Goal: Task Accomplishment & Management: Use online tool/utility

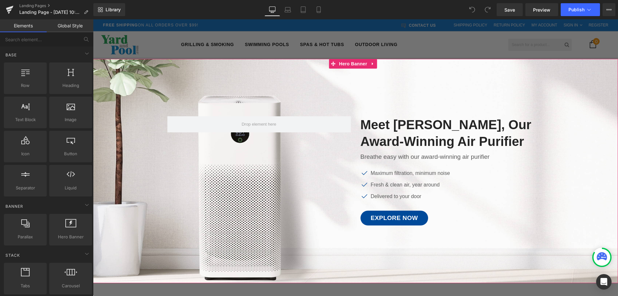
click at [375, 86] on div at bounding box center [355, 171] width 525 height 224
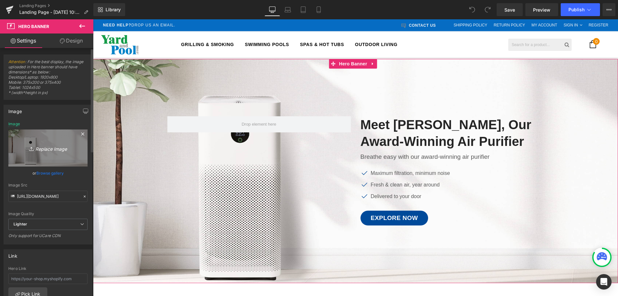
click at [45, 149] on icon "Replace Image" at bounding box center [47, 148] width 51 height 8
type input "C:\fakepath\1709240699-aqua-xtreme-mojave-brown.jpg"
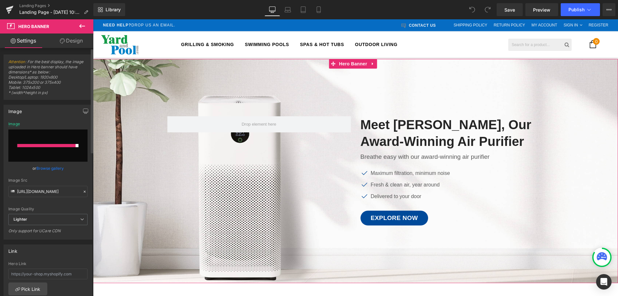
click at [51, 137] on input "file" at bounding box center [47, 145] width 79 height 32
click at [71, 167] on div "or Browse gallery" at bounding box center [47, 168] width 79 height 7
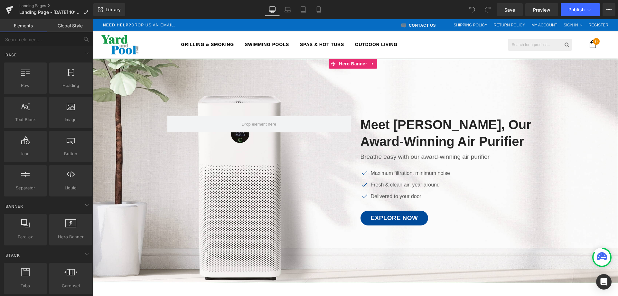
click at [118, 156] on span "Image Meet GemAir, Our Award-Winning Air Purifier Heading Breathe easy with our…" at bounding box center [355, 168] width 525 height 122
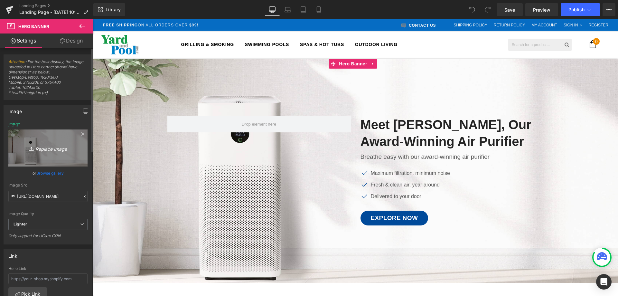
click at [42, 149] on icon "Replace Image" at bounding box center [47, 148] width 51 height 8
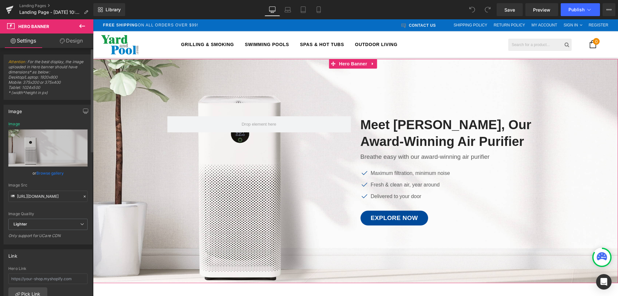
click at [42, 172] on link "Browse gallery" at bounding box center [49, 172] width 27 height 11
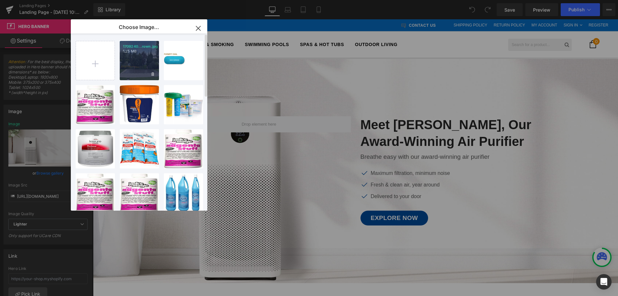
click at [123, 47] on div "1709240...rown.jpg 1.25 MB" at bounding box center [139, 60] width 39 height 39
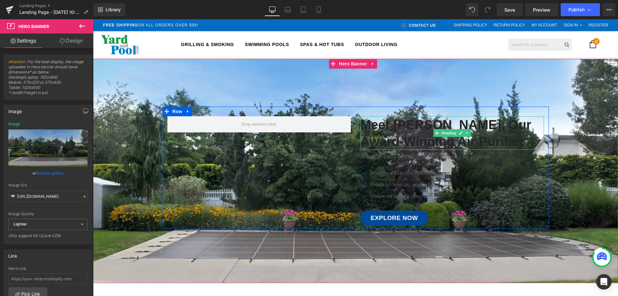
click at [390, 128] on h2 "Meet [PERSON_NAME], Our Award-Winning Air Purifier" at bounding box center [451, 132] width 183 height 33
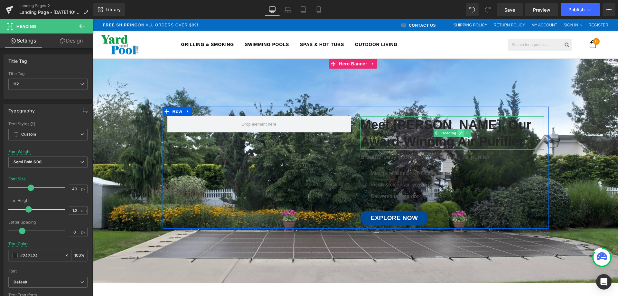
click at [459, 133] on icon at bounding box center [461, 133] width 4 height 4
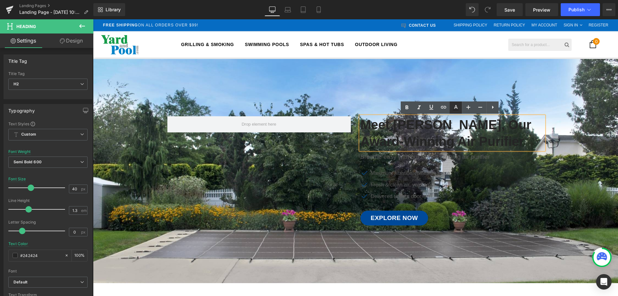
click at [456, 108] on icon at bounding box center [456, 108] width 8 height 8
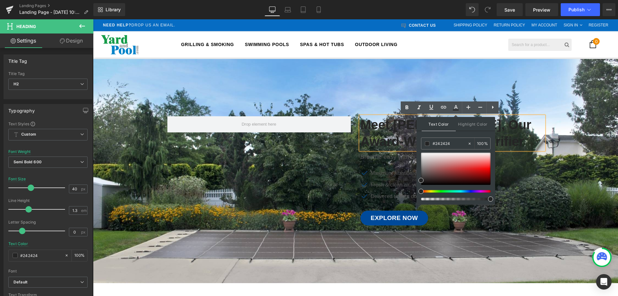
drag, startPoint x: 419, startPoint y: 178, endPoint x: 418, endPoint y: 164, distance: 13.5
click at [418, 164] on div "Text Color Highlight Color #333333 #242424 100 % transparent 0 %" at bounding box center [455, 161] width 79 height 88
drag, startPoint x: 422, startPoint y: 179, endPoint x: 419, endPoint y: 143, distance: 35.8
click at [419, 143] on div "Text Color Highlight Color #333333 #242424 100 % transparent 0 %" at bounding box center [455, 161] width 79 height 88
click at [453, 132] on div "Text Color Highlight Color #333333 #242424 100 % transparent 0 %" at bounding box center [455, 161] width 79 height 88
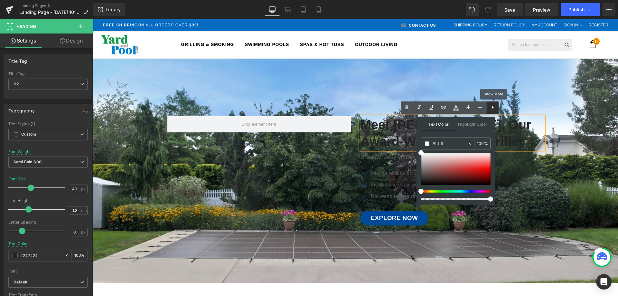
click at [494, 105] on icon at bounding box center [493, 107] width 8 height 8
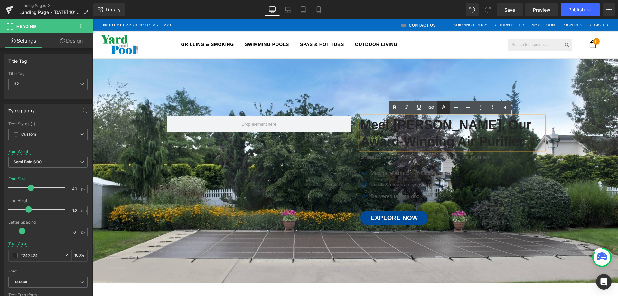
click at [442, 105] on icon at bounding box center [444, 108] width 8 height 8
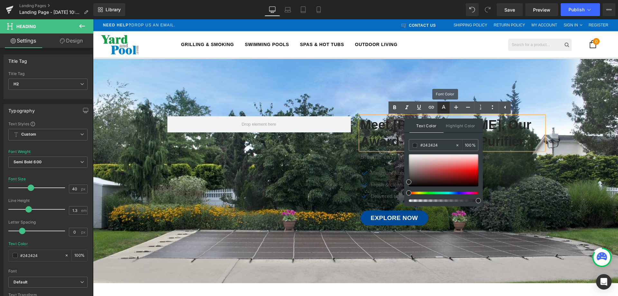
click at [442, 105] on icon at bounding box center [444, 108] width 8 height 8
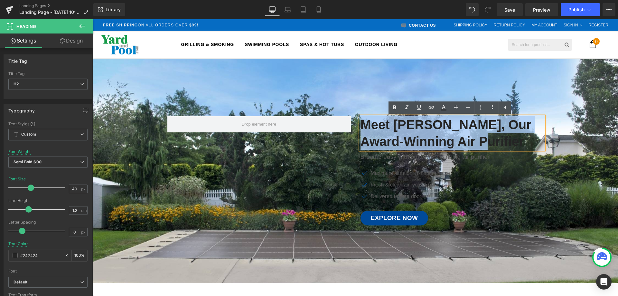
drag, startPoint x: 484, startPoint y: 140, endPoint x: 360, endPoint y: 125, distance: 124.2
click at [360, 125] on h2 "Meet [PERSON_NAME], Our Award-Winning Air Purifier" at bounding box center [451, 132] width 183 height 33
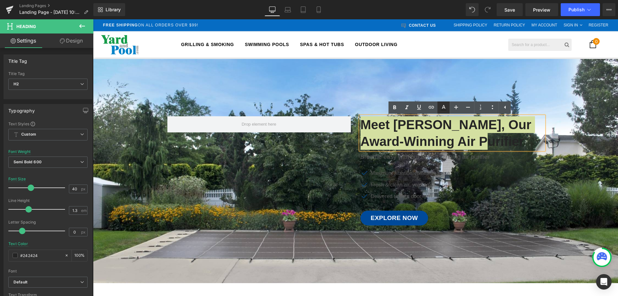
click at [446, 107] on icon at bounding box center [444, 108] width 8 height 8
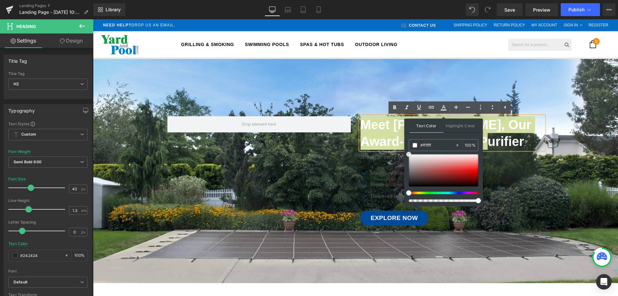
drag, startPoint x: 408, startPoint y: 182, endPoint x: 406, endPoint y: 149, distance: 33.3
click at [406, 149] on div "Text Color Highlight Color #333333 #242424 100 % transparent 0 %" at bounding box center [443, 162] width 79 height 88
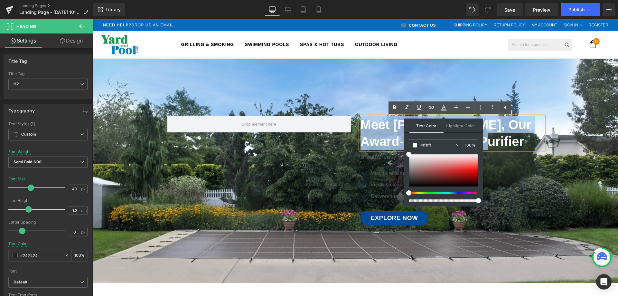
click at [380, 82] on div at bounding box center [355, 171] width 525 height 224
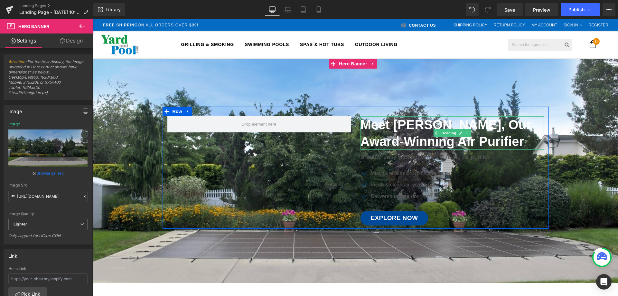
click at [393, 130] on span "Meet [PERSON_NAME], Our Award-Winning Air Purifier" at bounding box center [445, 132] width 171 height 31
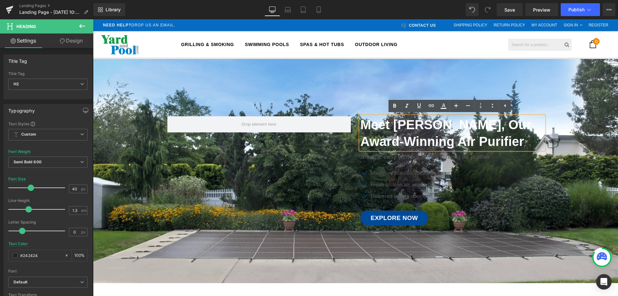
click at [414, 124] on span "Meet [PERSON_NAME], Our Award-Winning Air Purifier" at bounding box center [445, 132] width 171 height 31
click at [512, 171] on div "Icon Maximum filtration, minimum noise Text Block Icon Fresh & clean air, year …" at bounding box center [451, 186] width 183 height 35
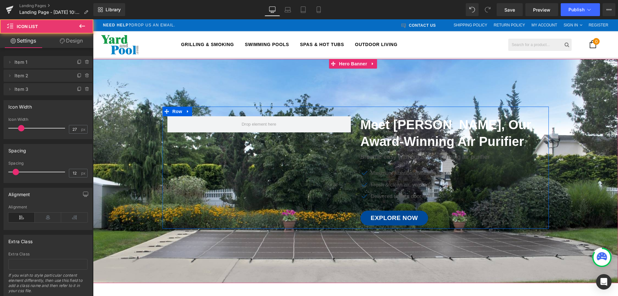
click at [475, 139] on span "Meet [PERSON_NAME], Our Award-Winning Air Purifier" at bounding box center [445, 132] width 171 height 31
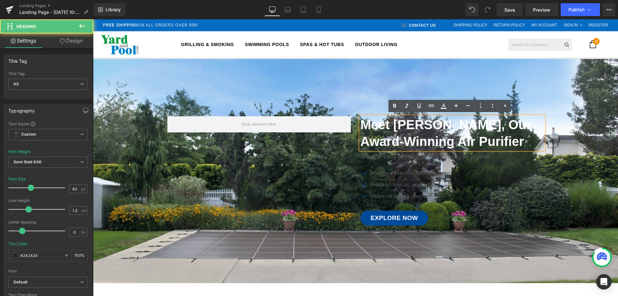
click at [454, 135] on span "Meet [PERSON_NAME], Our Award-Winning Air Purifier" at bounding box center [445, 132] width 171 height 31
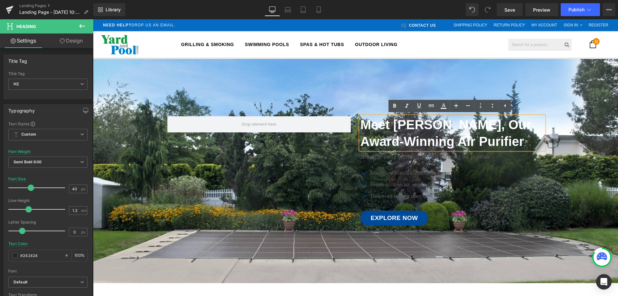
click at [356, 98] on div at bounding box center [355, 171] width 525 height 224
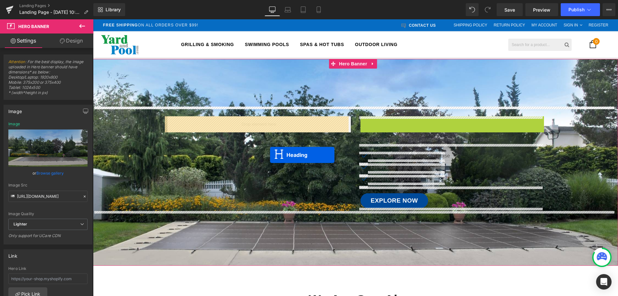
drag, startPoint x: 434, startPoint y: 132, endPoint x: 270, endPoint y: 155, distance: 166.0
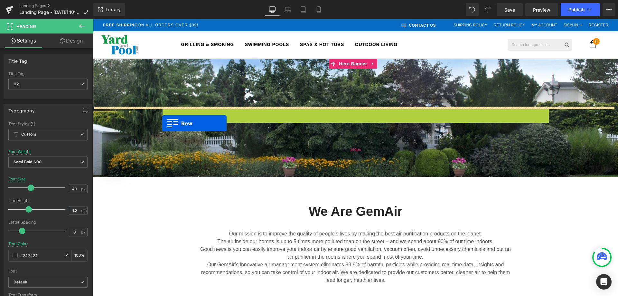
drag, startPoint x: 164, startPoint y: 111, endPoint x: 162, endPoint y: 123, distance: 12.8
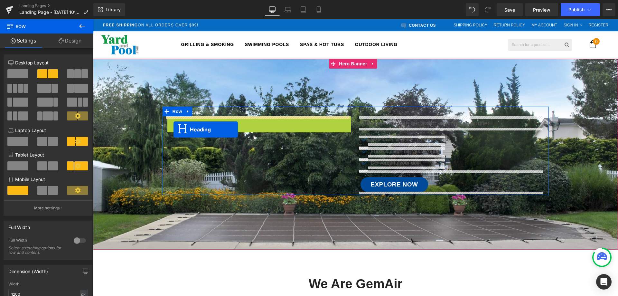
drag, startPoint x: 242, startPoint y: 132, endPoint x: 173, endPoint y: 129, distance: 68.9
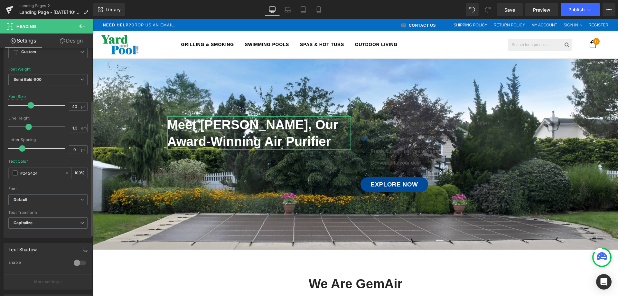
scroll to position [97, 0]
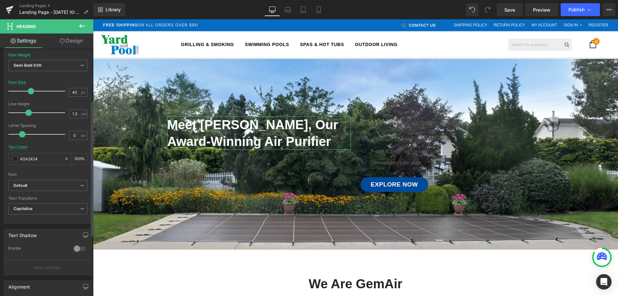
click at [76, 248] on div at bounding box center [79, 248] width 15 height 10
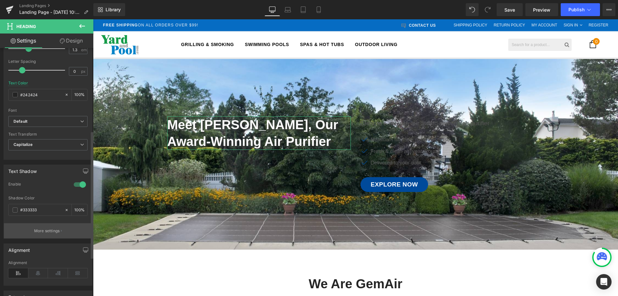
scroll to position [161, 0]
click at [17, 209] on span at bounding box center [15, 209] width 5 height 5
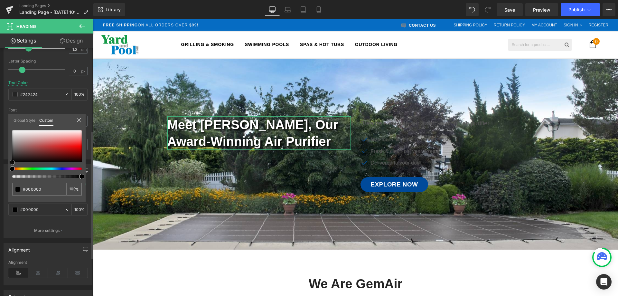
drag, startPoint x: 12, startPoint y: 154, endPoint x: 0, endPoint y: 163, distance: 14.7
click at [0, 163] on div "Text Shadow 0 Enable #333333 Shadow Color #333333 100 % More settings Global St…" at bounding box center [48, 198] width 96 height 79
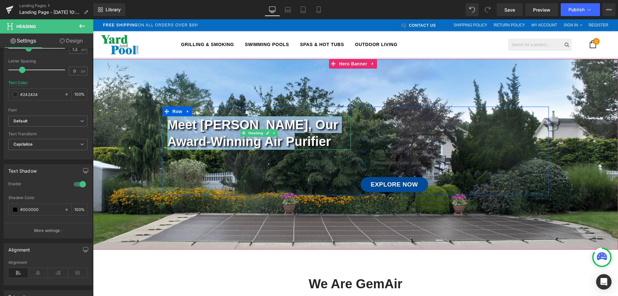
drag, startPoint x: 289, startPoint y: 144, endPoint x: 165, endPoint y: 128, distance: 124.9
click at [167, 128] on div "Meet GemAir, Our Award-Winning Air Purifier Heading" at bounding box center [258, 132] width 183 height 33
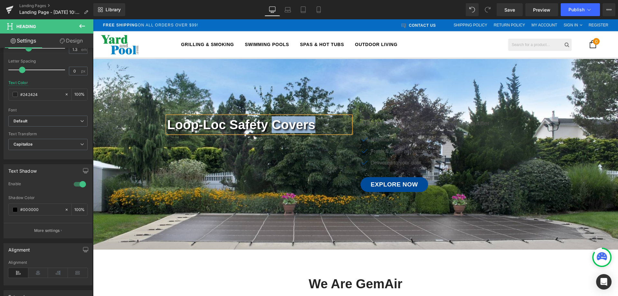
copy span "Covers"
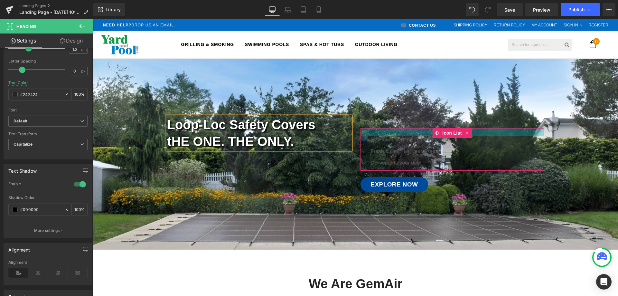
click at [424, 132] on div at bounding box center [451, 132] width 183 height 8
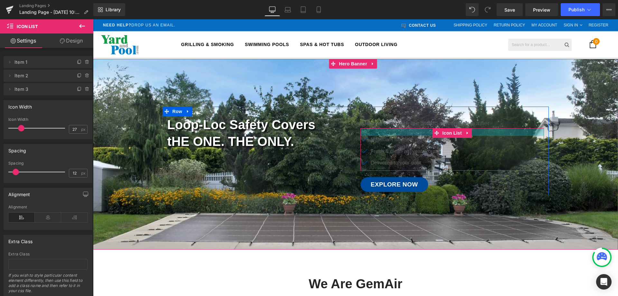
drag, startPoint x: 452, startPoint y: 161, endPoint x: 368, endPoint y: 131, distance: 89.6
click at [368, 131] on div "Icon Maximum filtration, minimum noise Text Block Icon Fresh & clean air, year …" at bounding box center [451, 149] width 183 height 42
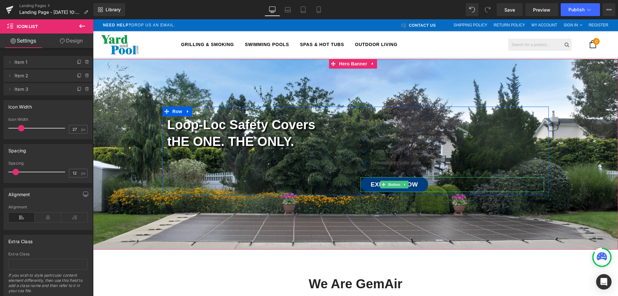
click at [371, 181] on span "Explore Now" at bounding box center [394, 184] width 47 height 7
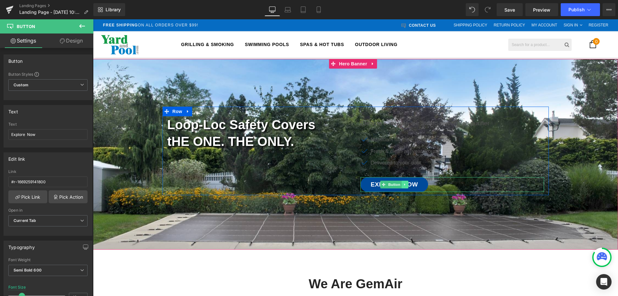
click at [403, 183] on icon at bounding box center [405, 184] width 4 height 4
click at [406, 183] on icon at bounding box center [408, 184] width 4 height 4
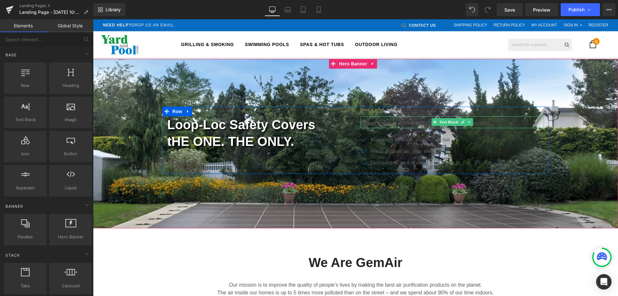
click at [380, 121] on p "Breathe easy with our award-winning air purifier" at bounding box center [451, 123] width 183 height 9
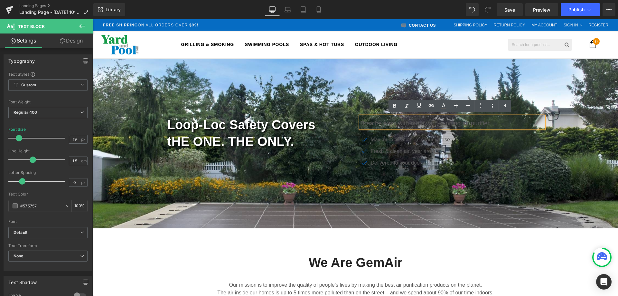
click at [380, 121] on p "Breathe easy with our award-winning air purifier" at bounding box center [451, 123] width 183 height 9
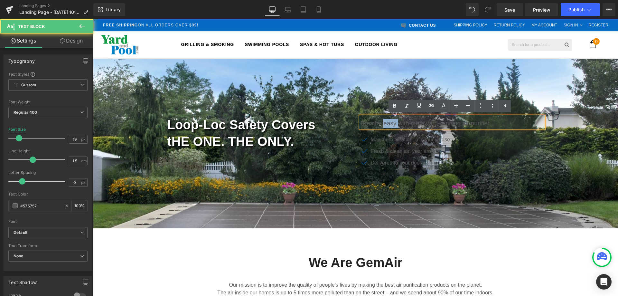
click at [380, 121] on p "Breathe easy with our award-winning air purifier" at bounding box center [451, 123] width 183 height 9
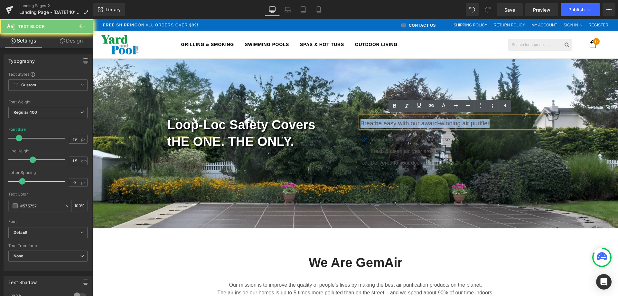
click at [380, 121] on p "Breathe easy with our award-winning air purifier" at bounding box center [451, 123] width 183 height 9
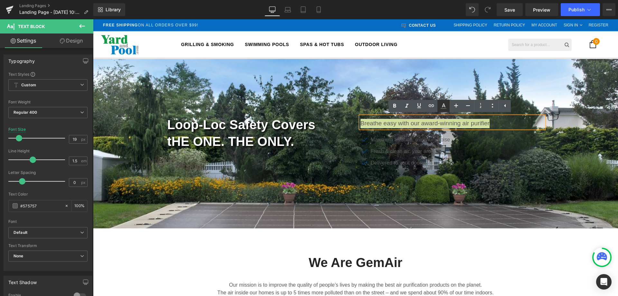
click at [444, 105] on icon at bounding box center [444, 105] width 4 height 4
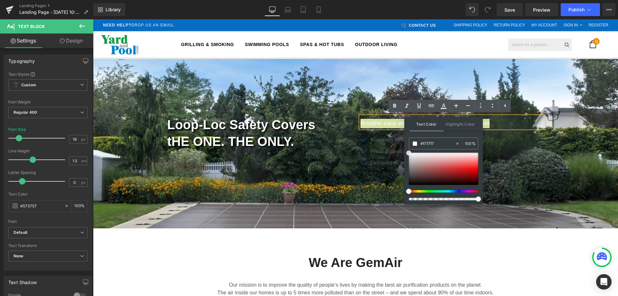
drag, startPoint x: 407, startPoint y: 169, endPoint x: 405, endPoint y: 146, distance: 22.4
click at [405, 146] on div "Text Color Highlight Color #333333 #242424 100 % transparent 0 %" at bounding box center [443, 161] width 79 height 88
click at [352, 117] on div "Loop-Loc Safety Covers tHE ONE. THE ONLY. Heading" at bounding box center [259, 132] width 193 height 33
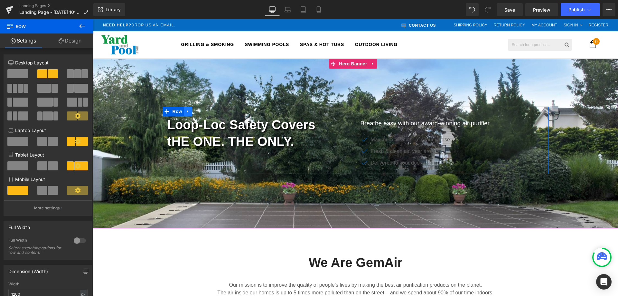
click at [186, 110] on icon at bounding box center [188, 111] width 5 height 5
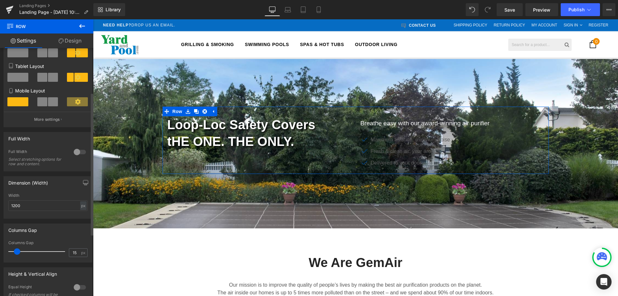
scroll to position [0, 0]
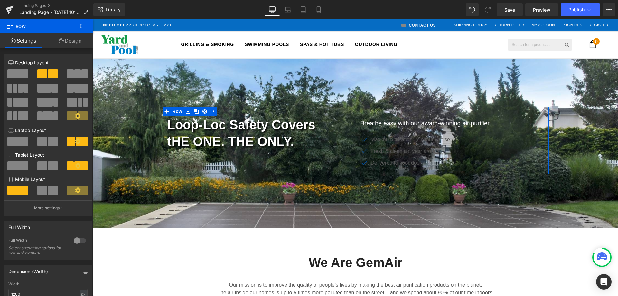
click at [64, 39] on link "Design" at bounding box center [70, 40] width 47 height 14
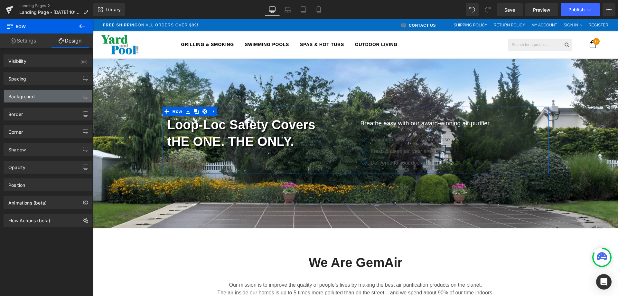
click at [29, 97] on div "Background" at bounding box center [21, 94] width 26 height 9
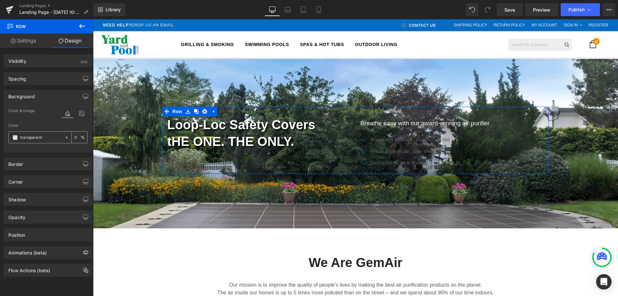
click at [15, 135] on span at bounding box center [15, 137] width 5 height 5
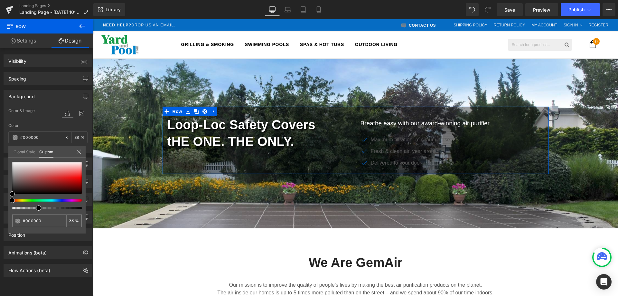
drag, startPoint x: 12, startPoint y: 208, endPoint x: 36, endPoint y: 208, distance: 24.5
click at [36, 208] on span at bounding box center [38, 207] width 5 height 5
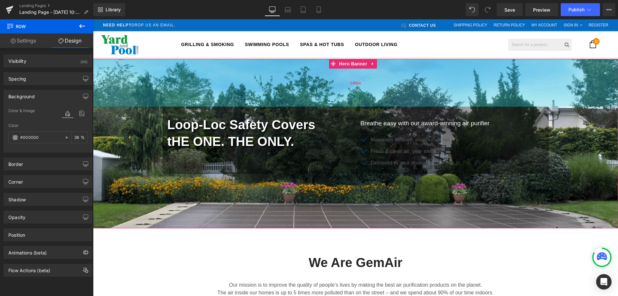
click at [262, 82] on div "148px" at bounding box center [355, 83] width 525 height 48
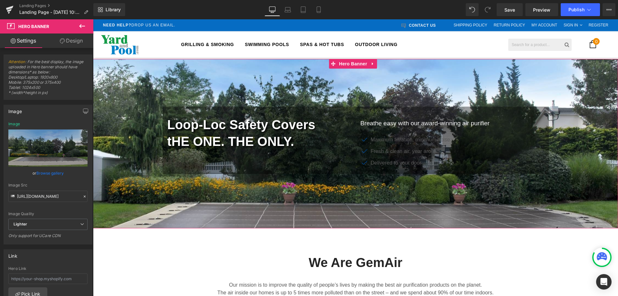
drag, startPoint x: 79, startPoint y: 41, endPoint x: 100, endPoint y: 63, distance: 31.4
click at [79, 41] on link "Design" at bounding box center [71, 40] width 47 height 14
click at [14, 39] on icon at bounding box center [13, 40] width 5 height 5
click at [373, 61] on link at bounding box center [373, 64] width 8 height 10
click at [386, 63] on icon at bounding box center [385, 63] width 1 height 3
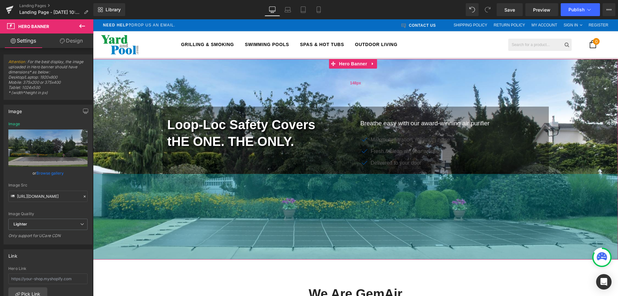
drag, startPoint x: 263, startPoint y: 208, endPoint x: 242, endPoint y: 75, distance: 134.6
click at [261, 239] on div "266px" at bounding box center [355, 217] width 525 height 86
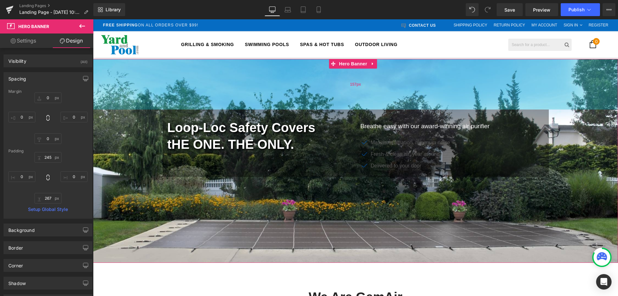
drag, startPoint x: 249, startPoint y: 85, endPoint x: 262, endPoint y: 62, distance: 26.4
click at [262, 62] on div "157px" at bounding box center [355, 84] width 525 height 51
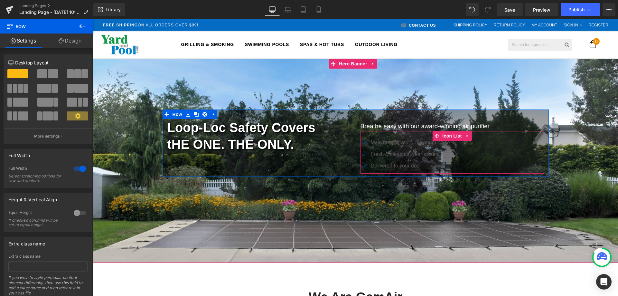
click at [382, 149] on ul "Icon Maximum filtration, minimum noise Text Block Icon Fresh & clean air, year …" at bounding box center [404, 156] width 89 height 35
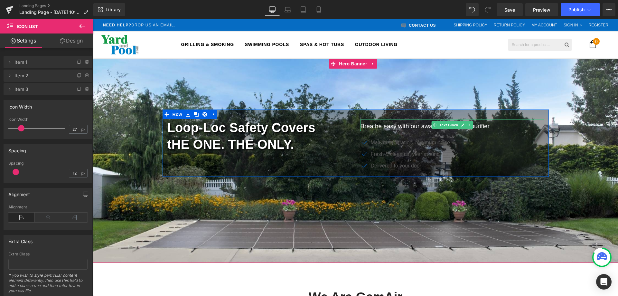
click at [373, 126] on span "Breathe easy with our award-winning air purifier" at bounding box center [424, 126] width 129 height 7
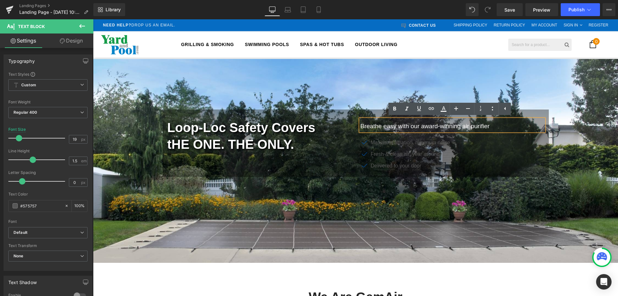
click at [360, 120] on div "Breathe easy with our award-winning air purifier" at bounding box center [451, 125] width 183 height 12
click at [420, 126] on span "Breathe easy with our award-winning air purifier" at bounding box center [424, 126] width 129 height 7
click at [506, 107] on icon at bounding box center [505, 109] width 8 height 8
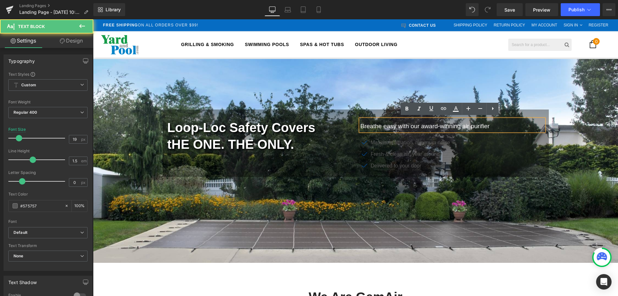
click at [442, 126] on span "Breathe easy with our award-winning air purifier" at bounding box center [424, 126] width 129 height 7
click at [322, 87] on div at bounding box center [355, 161] width 525 height 204
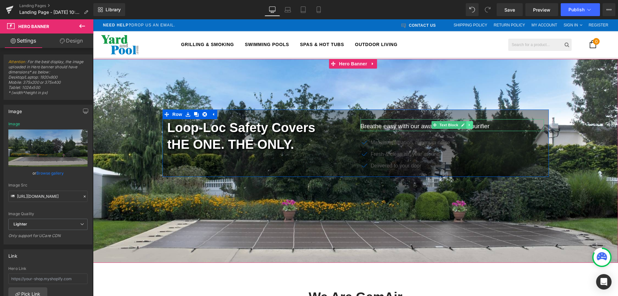
click at [468, 124] on icon at bounding box center [470, 125] width 4 height 4
click at [471, 126] on icon at bounding box center [473, 125] width 4 height 4
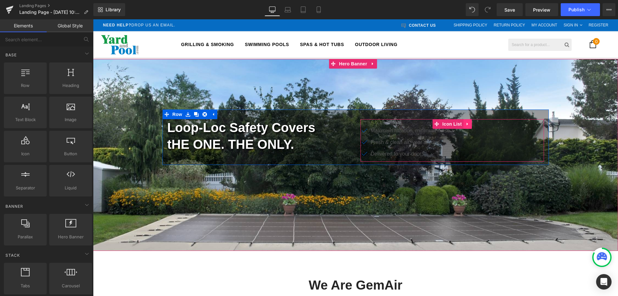
click at [467, 123] on icon at bounding box center [467, 124] width 5 height 5
click at [478, 125] on icon at bounding box center [480, 124] width 5 height 5
click at [396, 120] on div at bounding box center [451, 123] width 183 height 8
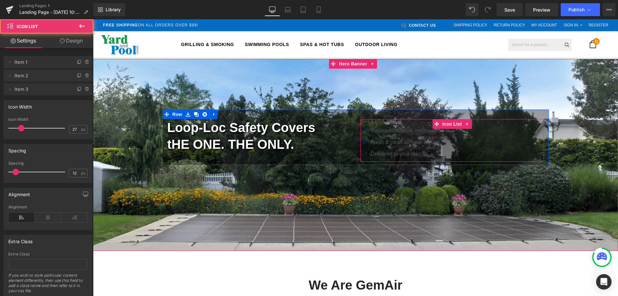
click at [503, 133] on div "Icon Maximum filtration, minimum noise Text Block Icon Fresh & clean air, year …" at bounding box center [451, 144] width 183 height 35
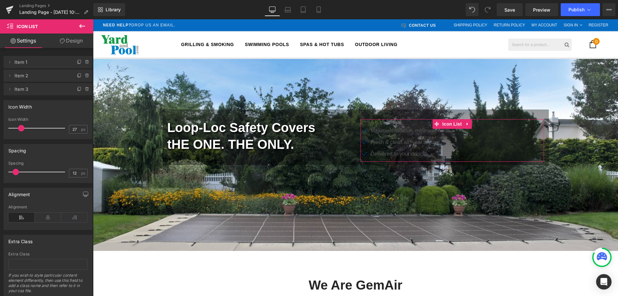
click at [74, 41] on link "Design" at bounding box center [71, 40] width 47 height 14
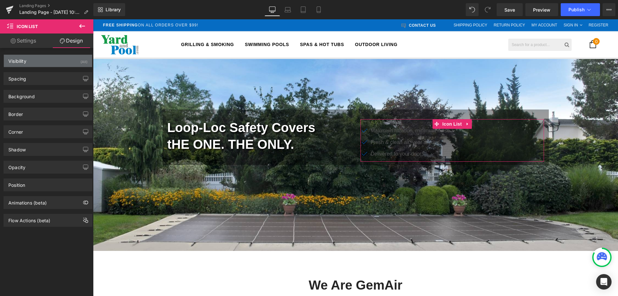
click at [22, 59] on div "Visibility" at bounding box center [17, 59] width 18 height 9
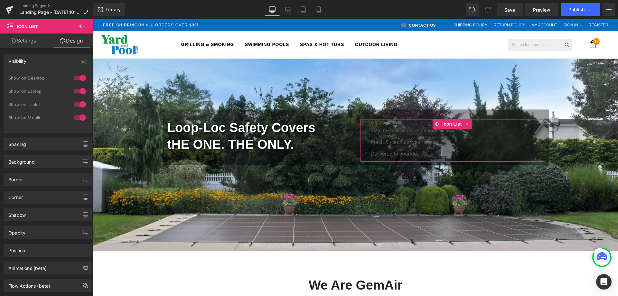
click at [22, 59] on div "Visibility" at bounding box center [17, 59] width 18 height 9
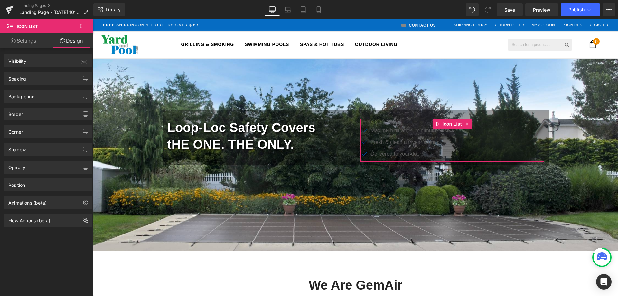
click at [20, 37] on link "Settings" at bounding box center [23, 40] width 47 height 14
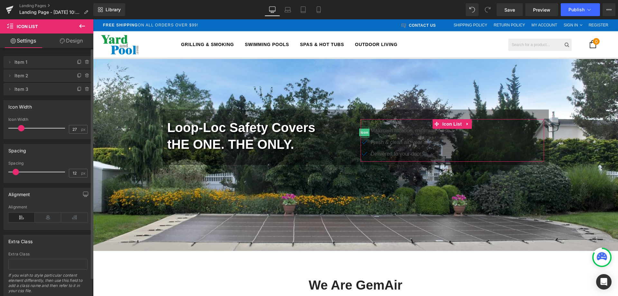
click at [23, 64] on span "Item 1" at bounding box center [41, 62] width 54 height 12
click at [12, 63] on span at bounding box center [10, 62] width 8 height 8
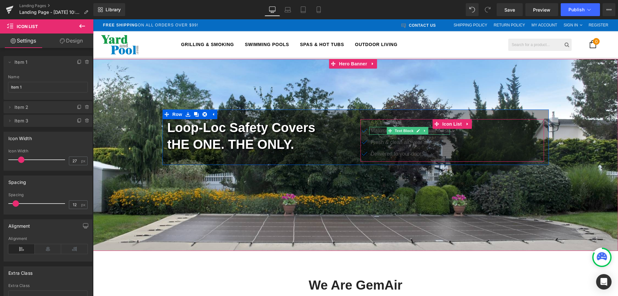
drag, startPoint x: 401, startPoint y: 133, endPoint x: 426, endPoint y: 132, distance: 25.1
click at [401, 133] on span "Text Block" at bounding box center [404, 131] width 21 height 8
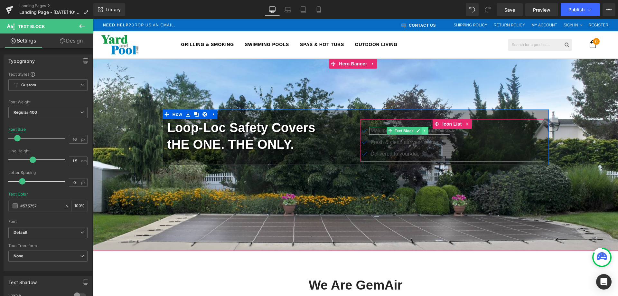
click at [423, 130] on icon at bounding box center [425, 131] width 4 height 4
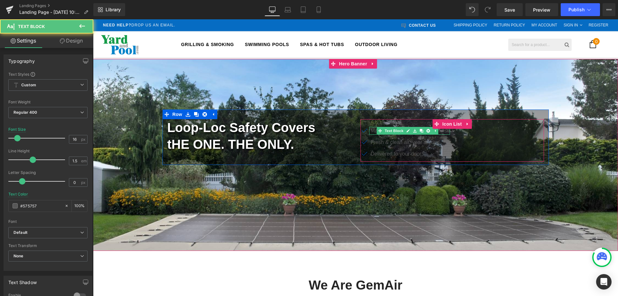
click at [371, 130] on p "Maximum filtration, minimum noise" at bounding box center [410, 131] width 79 height 8
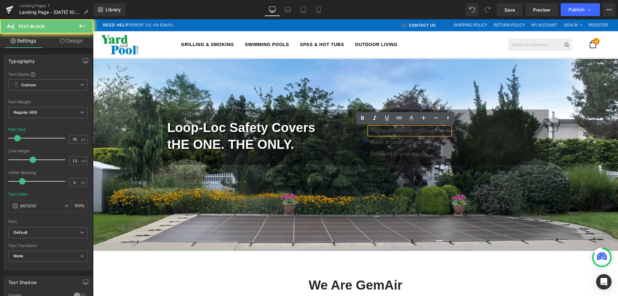
click at [371, 130] on p "Maximum filtration, minimum noise" at bounding box center [410, 131] width 79 height 8
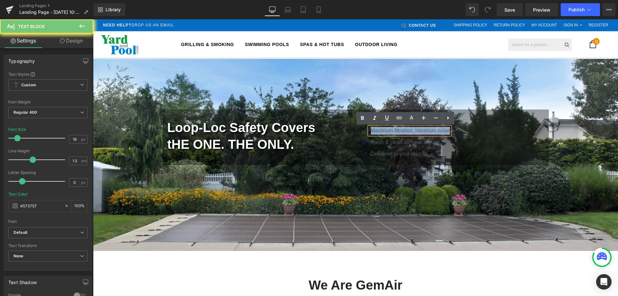
click at [371, 130] on p "Maximum filtration, minimum noise" at bounding box center [410, 131] width 79 height 8
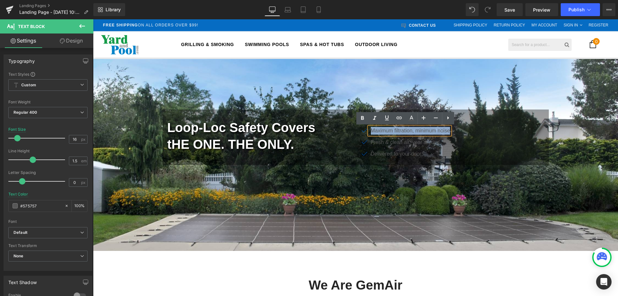
paste div
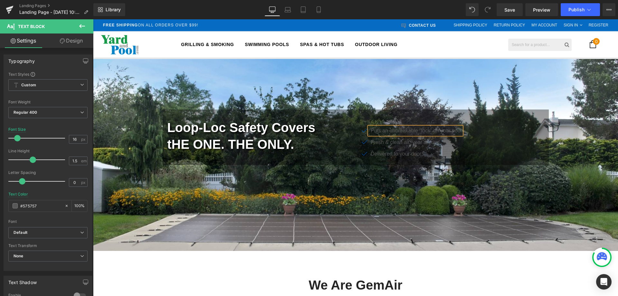
click at [381, 130] on p "Puts an unbreakable “lock” on your pool" at bounding box center [416, 131] width 91 height 8
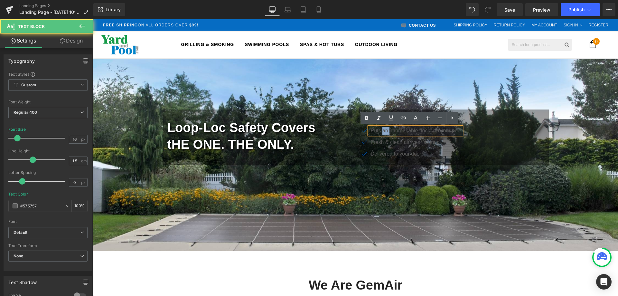
click at [381, 130] on p "Puts an unbreakable “lock” on your pool" at bounding box center [416, 131] width 91 height 8
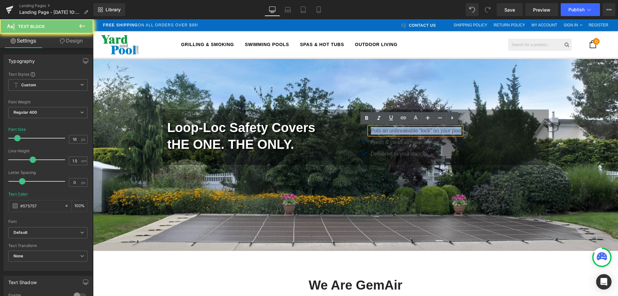
click at [381, 130] on p "Puts an unbreakable “lock” on your pool" at bounding box center [416, 131] width 91 height 8
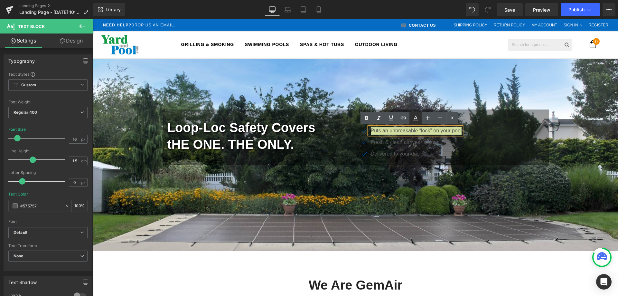
click at [416, 118] on icon at bounding box center [416, 118] width 4 height 4
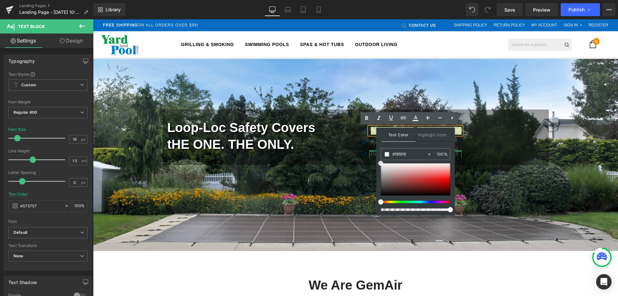
drag, startPoint x: 474, startPoint y: 182, endPoint x: 376, endPoint y: 157, distance: 101.2
click at [371, 129] on span "Puts an unbreakable “lock” on your pool" at bounding box center [416, 130] width 91 height 5
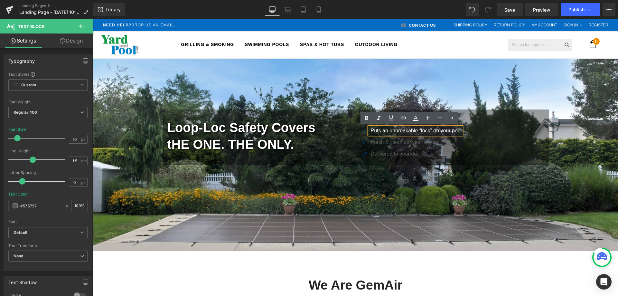
click at [452, 129] on div "Puts an unbreakable “lock” on your pool" at bounding box center [415, 131] width 93 height 8
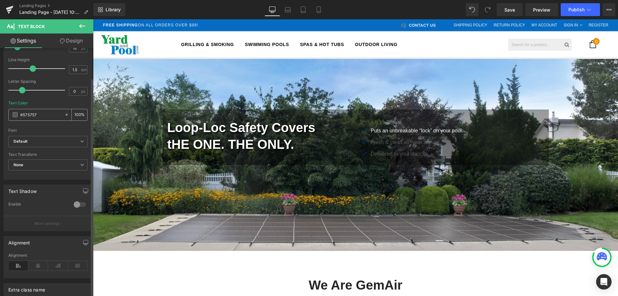
scroll to position [159, 0]
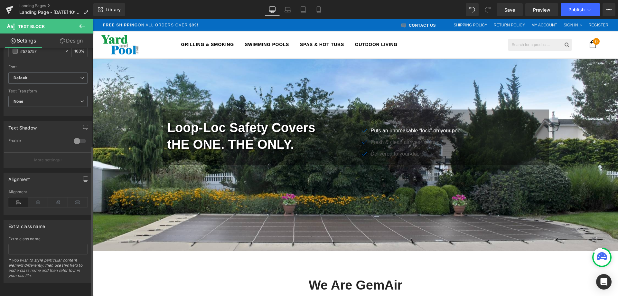
click at [76, 136] on div at bounding box center [79, 141] width 15 height 10
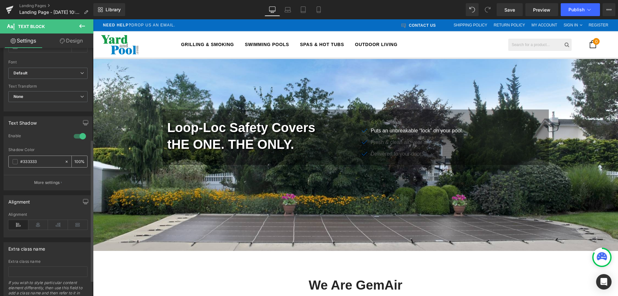
click at [15, 162] on span at bounding box center [15, 161] width 5 height 5
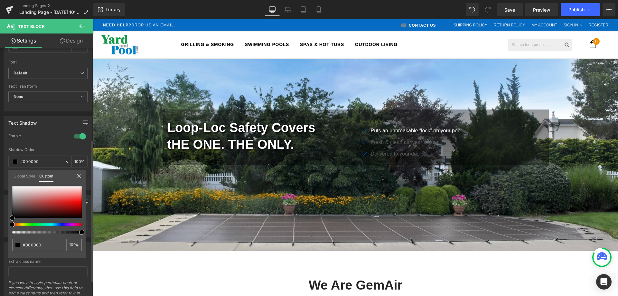
drag, startPoint x: 12, startPoint y: 211, endPoint x: 6, endPoint y: 220, distance: 10.6
click at [6, 190] on div "Text Shadow 0 Enable #333333 Shadow Color #333333 100 % More settings Global St…" at bounding box center [48, 150] width 96 height 79
click at [78, 176] on icon at bounding box center [78, 175] width 5 height 5
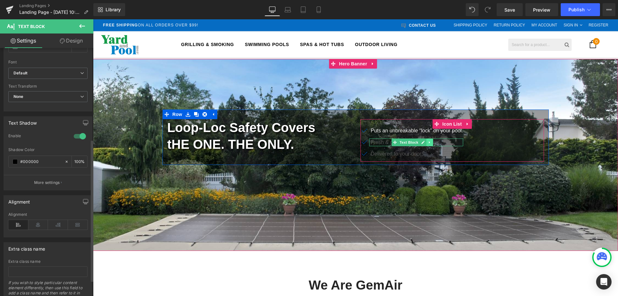
click at [428, 141] on icon at bounding box center [430, 142] width 4 height 4
click at [431, 143] on icon at bounding box center [433, 142] width 4 height 4
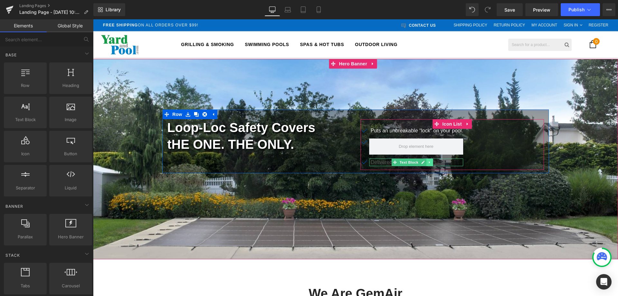
click at [429, 163] on icon at bounding box center [429, 162] width 1 height 2
click at [432, 162] on icon at bounding box center [433, 162] width 4 height 4
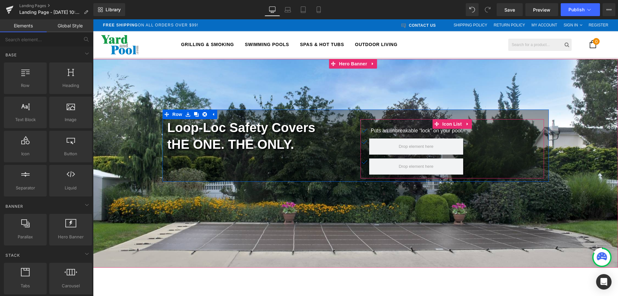
click at [391, 134] on link "Text Block" at bounding box center [396, 131] width 28 height 8
click at [386, 125] on div at bounding box center [451, 123] width 183 height 8
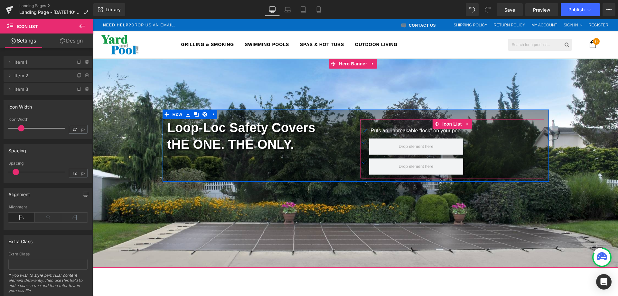
click at [514, 127] on div at bounding box center [451, 123] width 183 height 8
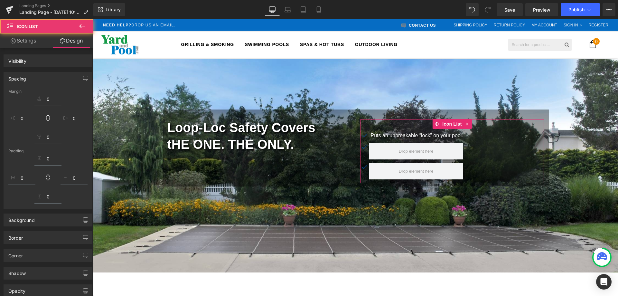
click at [500, 128] on div "Icon Puts an unbreakable “lock” on your pool. Text Block Icon Icon Icon List 39…" at bounding box center [451, 151] width 183 height 64
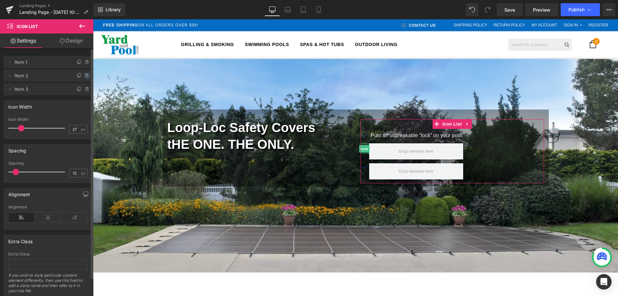
click at [85, 76] on icon at bounding box center [87, 75] width 5 height 5
click at [79, 77] on button "Delete" at bounding box center [80, 76] width 20 height 8
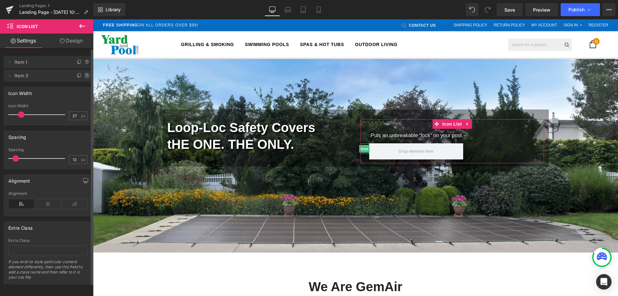
click at [85, 77] on icon at bounding box center [87, 75] width 5 height 5
click at [80, 77] on button "Delete" at bounding box center [80, 76] width 20 height 8
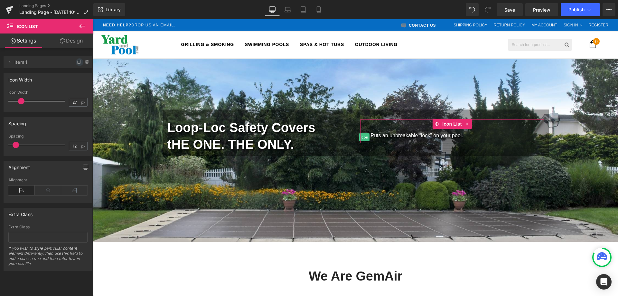
click at [78, 63] on icon at bounding box center [79, 61] width 3 height 3
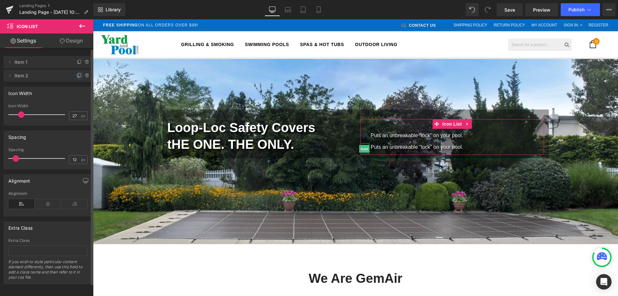
click at [76, 73] on span at bounding box center [80, 76] width 8 height 8
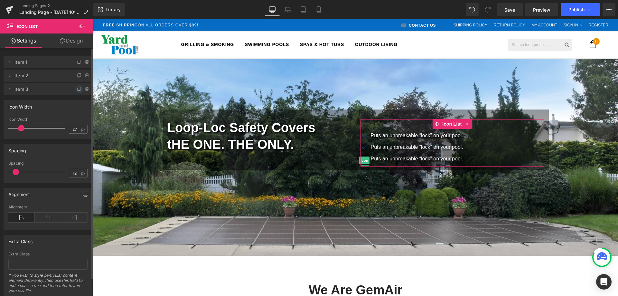
click at [77, 89] on icon at bounding box center [79, 89] width 5 height 5
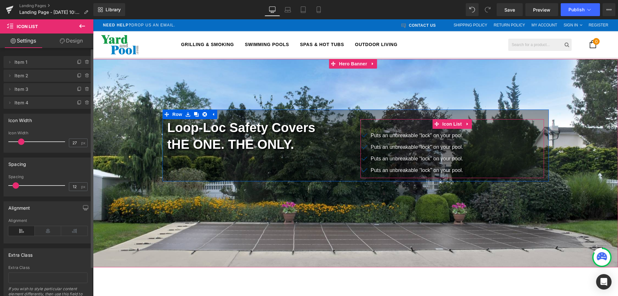
click at [384, 125] on div "Icon Puts an unbreakable “lock” on your pool. Text Block Icon Puts an unbreakab…" at bounding box center [451, 148] width 183 height 59
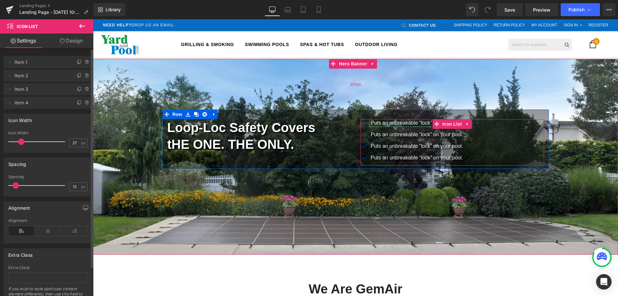
drag, startPoint x: 399, startPoint y: 121, endPoint x: 394, endPoint y: 108, distance: 13.3
click at [394, 108] on div "Image Loop-Loc Safety Covers tHE ONE. THE ONLY. Heading Icon Puts an unbreakabl…" at bounding box center [355, 157] width 525 height 196
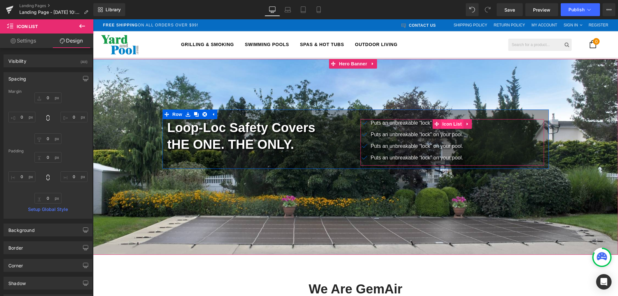
click at [449, 124] on span "Icon List" at bounding box center [452, 124] width 23 height 10
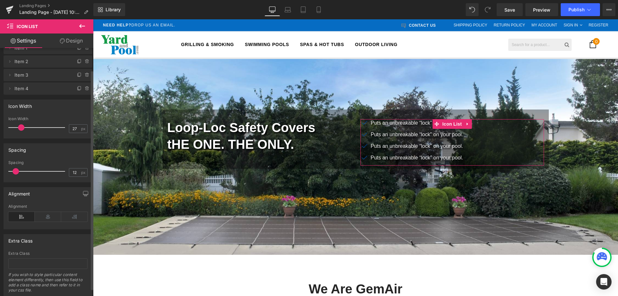
scroll to position [33, 0]
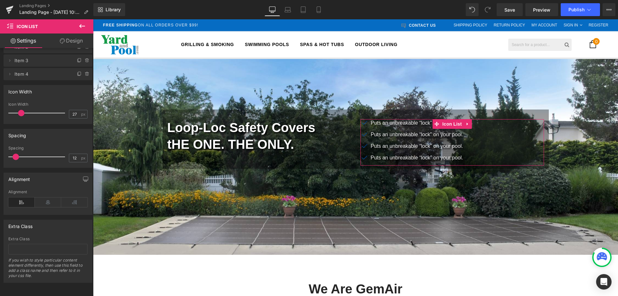
click at [69, 41] on link "Design" at bounding box center [71, 40] width 47 height 14
click at [23, 40] on link "Settings" at bounding box center [23, 40] width 47 height 14
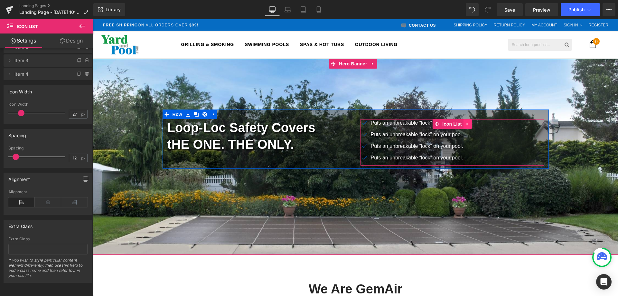
click at [466, 123] on icon at bounding box center [467, 124] width 5 height 5
click at [371, 133] on span "Puts an unbreakable “lock” on your pool." at bounding box center [417, 134] width 92 height 5
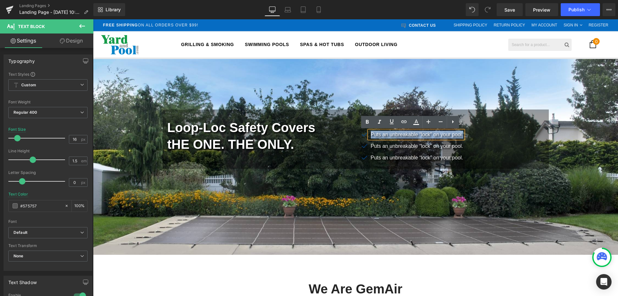
paste div
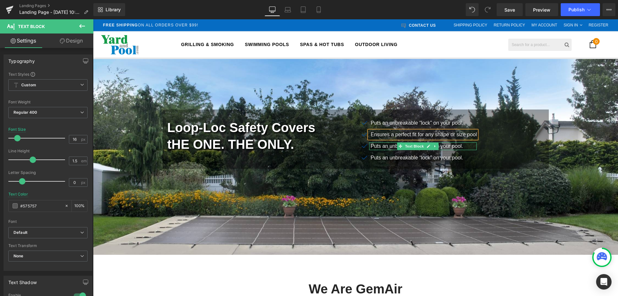
drag, startPoint x: 368, startPoint y: 145, endPoint x: 457, endPoint y: 147, distance: 89.2
click at [457, 147] on p "Puts an unbreakable “lock” on your pool." at bounding box center [424, 146] width 106 height 8
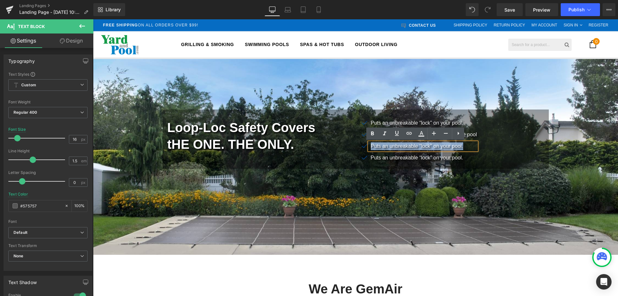
paste div
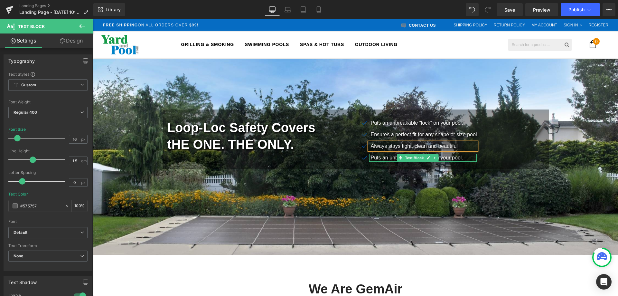
drag, startPoint x: 369, startPoint y: 157, endPoint x: 474, endPoint y: 151, distance: 105.4
click at [474, 151] on div "Icon Puts an unbreakable “lock” on your pool. Text Block Icon Ensures a perfect…" at bounding box center [451, 142] width 183 height 46
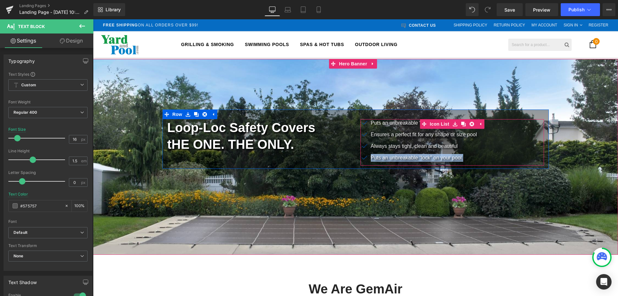
click at [399, 154] on li "Text Block" at bounding box center [411, 158] width 28 height 8
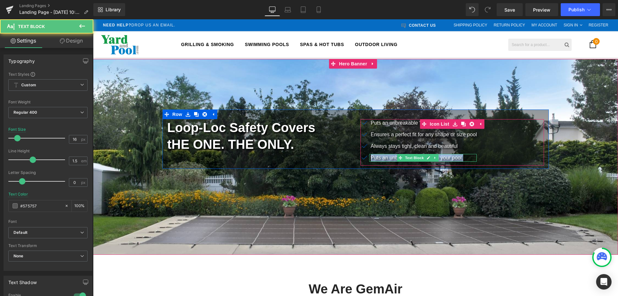
click at [375, 158] on span "Puts an unbreakable “lock” on your pool." at bounding box center [417, 157] width 92 height 5
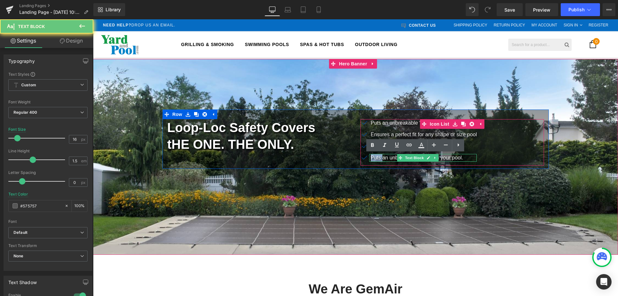
click at [375, 158] on span "Puts an unbreakable “lock” on your pool." at bounding box center [417, 157] width 92 height 5
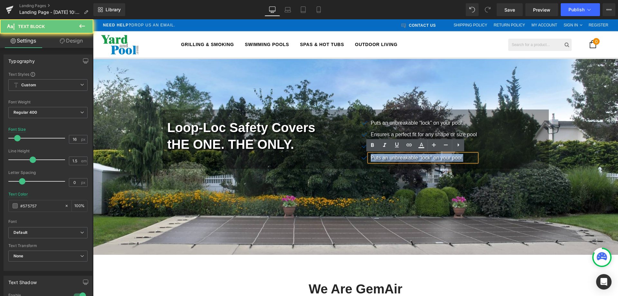
click at [375, 158] on span "Puts an unbreakable “lock” on your pool." at bounding box center [417, 157] width 92 height 5
paste div
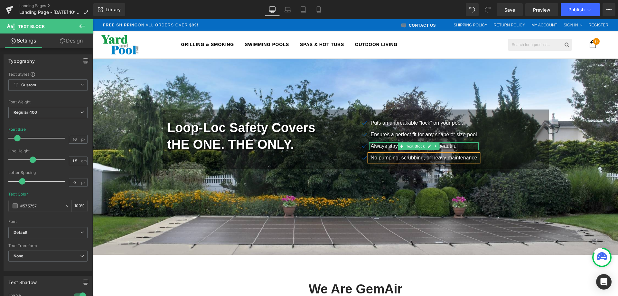
click at [385, 146] on span "Always stays tight, clean and beautiful" at bounding box center [414, 145] width 87 height 5
click at [385, 147] on span "Always stays tight, clean and beautiful" at bounding box center [414, 145] width 87 height 5
click at [455, 146] on p "Always stays tight, clean and beautiful" at bounding box center [425, 146] width 108 height 8
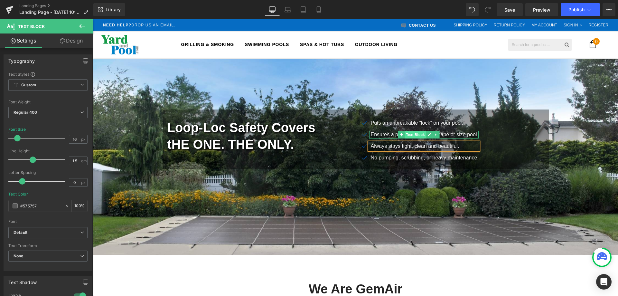
click at [407, 133] on span "Text Block" at bounding box center [415, 135] width 21 height 8
click at [381, 135] on span "Ensures a perfect fit for any shape or size pool" at bounding box center [424, 134] width 106 height 5
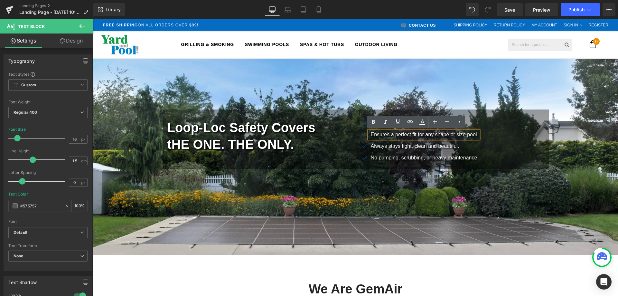
click at [464, 135] on p "Ensures a perfect fit for any shape or size pool" at bounding box center [425, 135] width 108 height 8
click at [383, 121] on div at bounding box center [423, 120] width 109 height 2
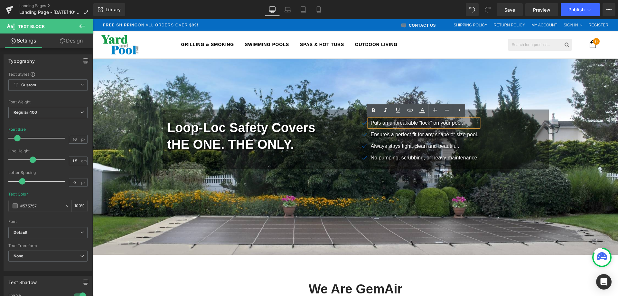
click at [433, 125] on link at bounding box center [436, 123] width 7 height 8
click at [415, 123] on span "Puts an unbreakable “lock” on your pool." at bounding box center [417, 122] width 92 height 5
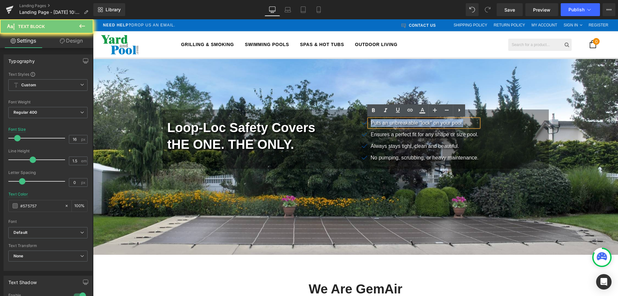
click at [415, 123] on span "Puts an unbreakable “lock” on your pool." at bounding box center [417, 122] width 92 height 5
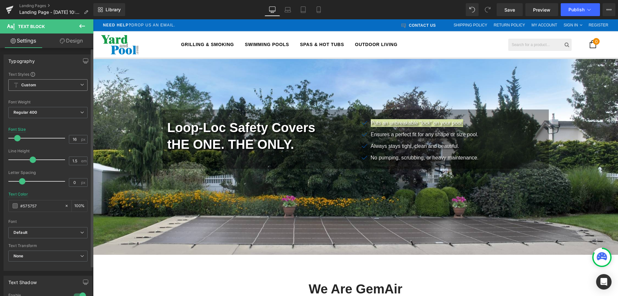
click at [80, 83] on icon at bounding box center [82, 85] width 4 height 4
click at [75, 74] on div "Text Styles" at bounding box center [46, 73] width 77 height 5
click at [364, 191] on div "267px" at bounding box center [355, 212] width 525 height 86
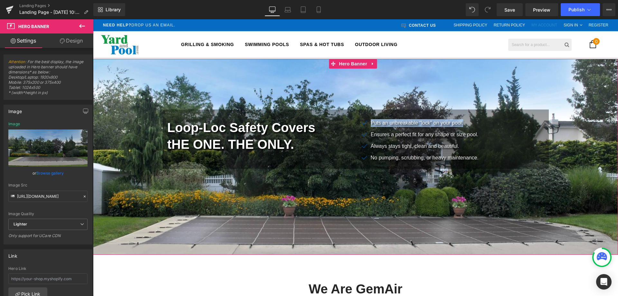
click at [463, 134] on span "Ensures a perfect fit for any shape or size pool." at bounding box center [424, 134] width 107 height 5
click at [449, 201] on div at bounding box center [355, 157] width 525 height 196
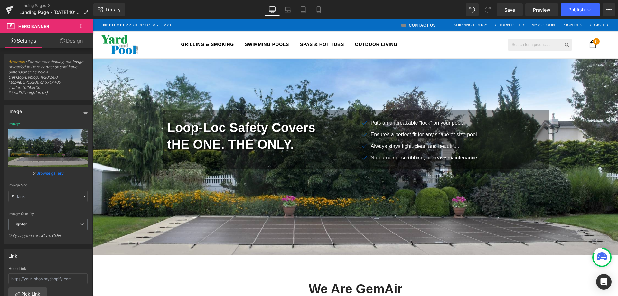
click at [540, 3] on div "Library Desktop Desktop Laptop Tablet Mobile Save Preview Publish Scheduled Vie…" at bounding box center [355, 9] width 525 height 19
click at [542, 11] on span "Preview" at bounding box center [541, 9] width 17 height 7
click at [61, 9] on p "Landing Page - [DATE] 10:11:17" at bounding box center [54, 12] width 74 height 8
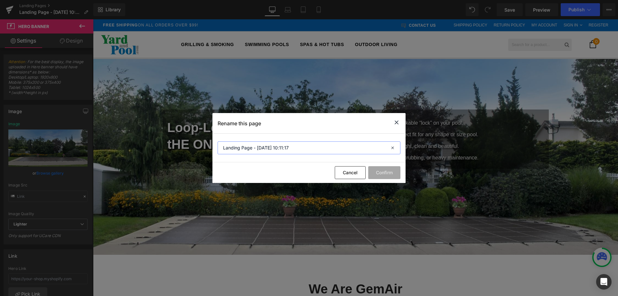
click at [245, 143] on input "Landing Page - [DATE] 10:11:17" at bounding box center [309, 147] width 183 height 13
click at [224, 146] on input "Landing Page - [DATE] 10:11:17" at bounding box center [309, 147] width 183 height 13
type input "Loop-Loc Safety Covers Landing Page"
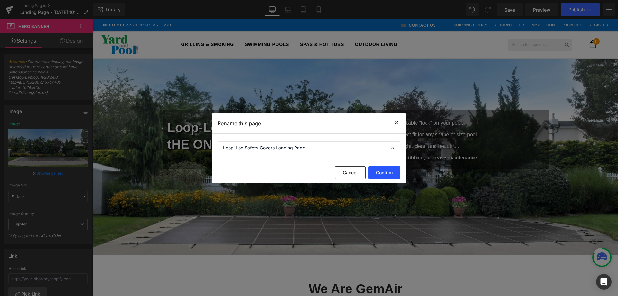
click at [388, 169] on button "Confirm" at bounding box center [384, 172] width 32 height 13
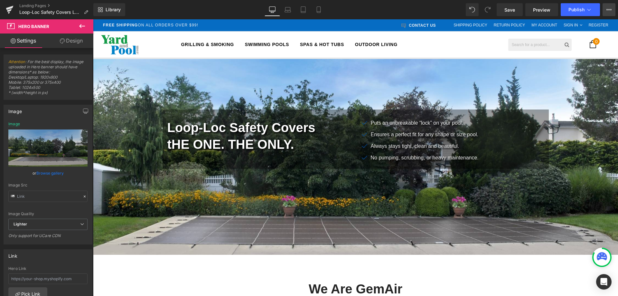
click at [611, 7] on icon at bounding box center [608, 9] width 5 height 5
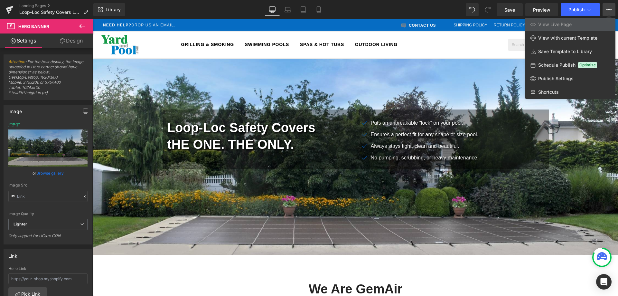
click at [81, 23] on icon at bounding box center [82, 26] width 8 height 8
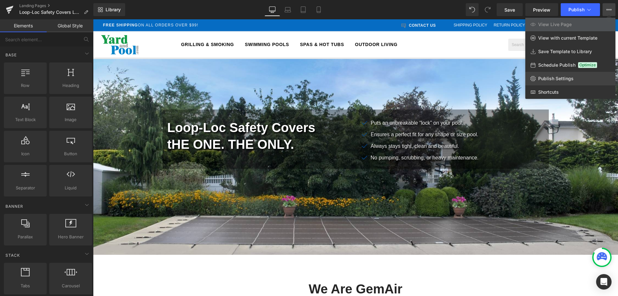
click at [549, 76] on span "Publish Settings" at bounding box center [555, 79] width 35 height 6
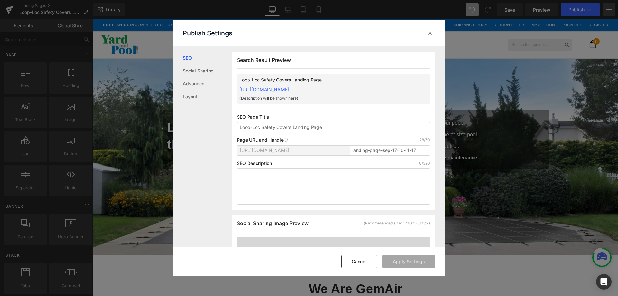
scroll to position [0, 0]
drag, startPoint x: 292, startPoint y: 126, endPoint x: 204, endPoint y: 125, distance: 88.5
click at [204, 125] on div "SEO Social Sharing Advanced Layout Search Result Preview Loop-Loc Safety Covers…" at bounding box center [309, 146] width 273 height 201
drag, startPoint x: 336, startPoint y: 152, endPoint x: 287, endPoint y: 155, distance: 49.0
click at [287, 155] on div "https://yardandpool-com.myshopify.com/pages/ landing-page-sep-17-10-11-17" at bounding box center [333, 152] width 193 height 15
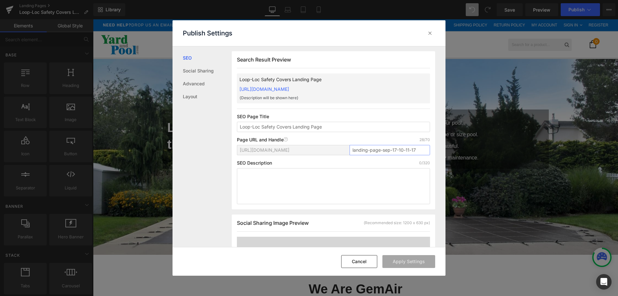
paste input "Loop-Loc-Safety-Covers"
click at [375, 149] on input "Loop-Loc-Safety-Covers" at bounding box center [390, 150] width 80 height 10
type input "Loop-Loc-Swimming-Pool-Safety-Covers"
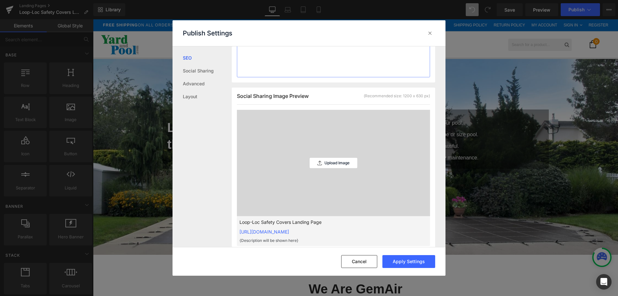
scroll to position [129, 0]
click at [405, 262] on button "Apply Settings" at bounding box center [408, 261] width 53 height 13
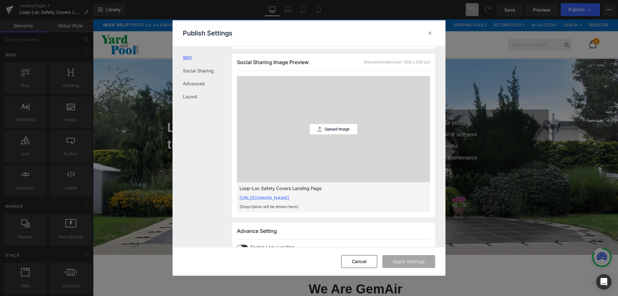
scroll to position [258, 0]
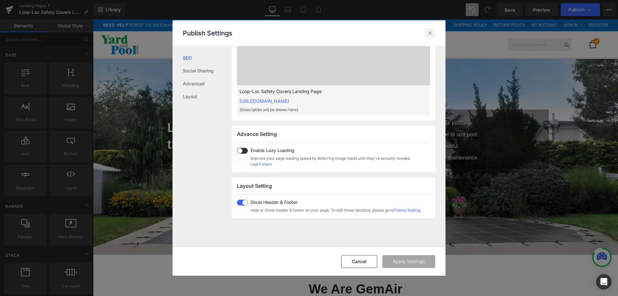
click at [430, 31] on icon at bounding box center [430, 33] width 6 height 6
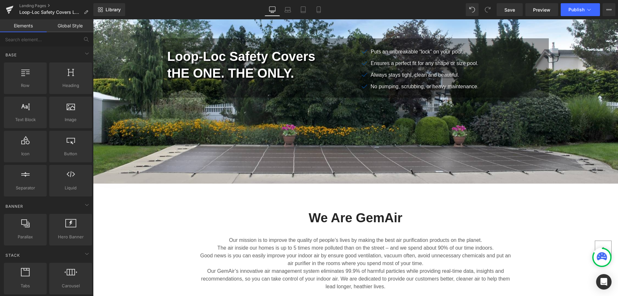
scroll to position [0, 0]
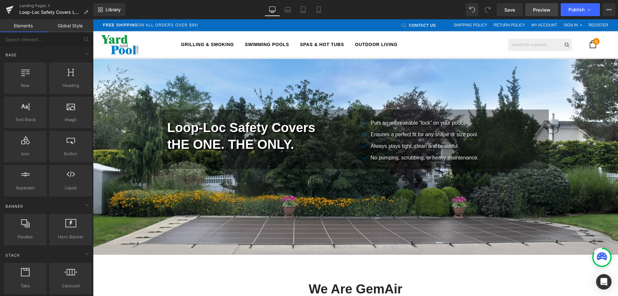
click at [541, 10] on span "Preview" at bounding box center [541, 9] width 17 height 7
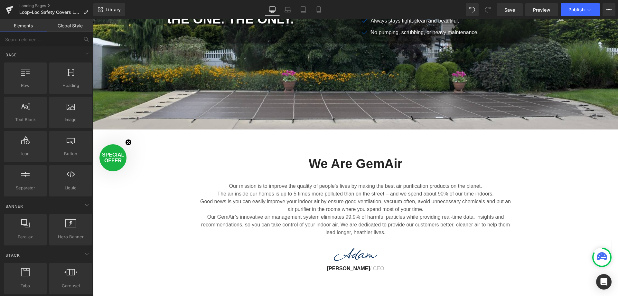
scroll to position [129, 0]
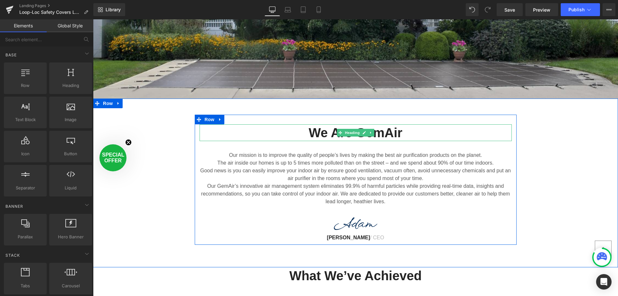
click at [351, 133] on span "Heading" at bounding box center [351, 133] width 17 height 8
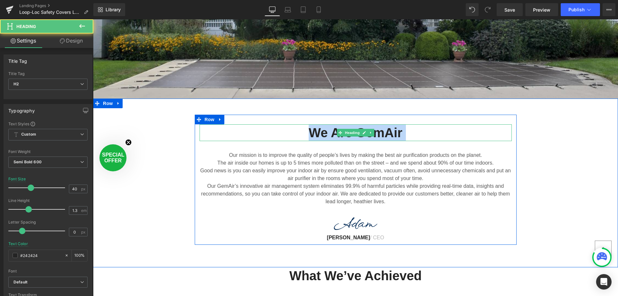
drag, startPoint x: 307, startPoint y: 132, endPoint x: 411, endPoint y: 126, distance: 104.2
click at [411, 126] on div "We Are GemAir Heading" at bounding box center [356, 132] width 312 height 17
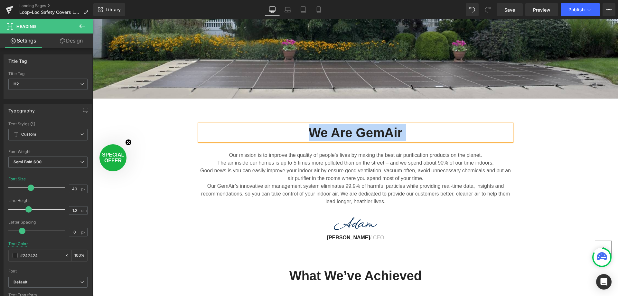
click at [365, 133] on h2 "We Are GemAir" at bounding box center [356, 132] width 312 height 17
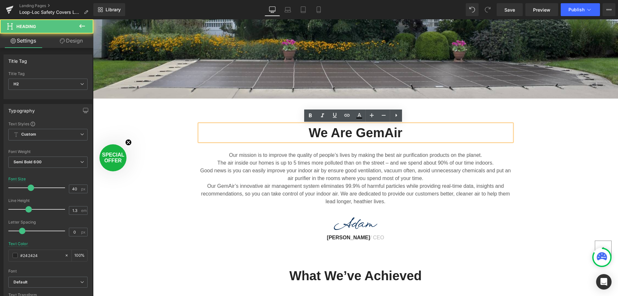
click at [361, 132] on h2 "We Are GemAir" at bounding box center [356, 132] width 312 height 17
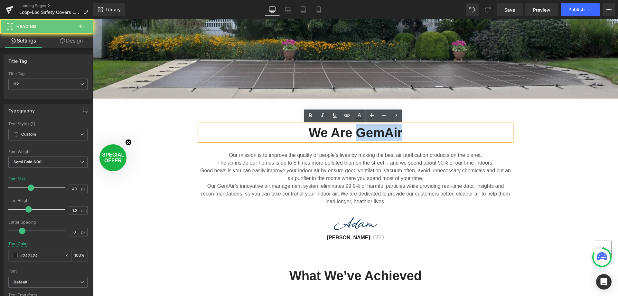
click at [361, 132] on h2 "We Are GemAir" at bounding box center [356, 132] width 312 height 17
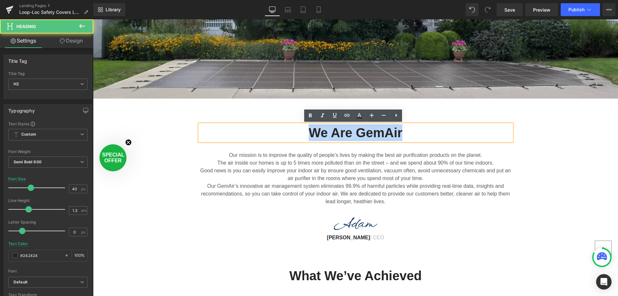
click at [361, 132] on h2 "We Are GemAir" at bounding box center [356, 132] width 312 height 17
paste div
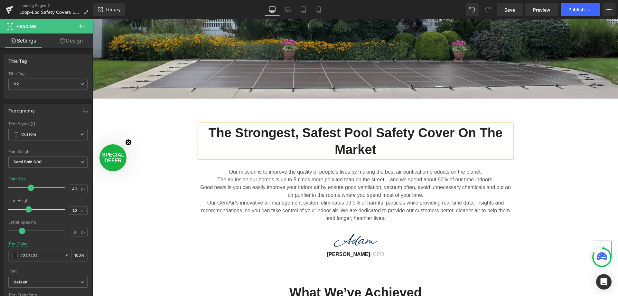
click at [207, 132] on h2 "The Strongest, Safest Pool Safety Cover on the Market" at bounding box center [356, 140] width 312 height 33
click at [400, 134] on h2 "The Strongest, Safest Pool Safety Cover on the Market" at bounding box center [356, 140] width 312 height 33
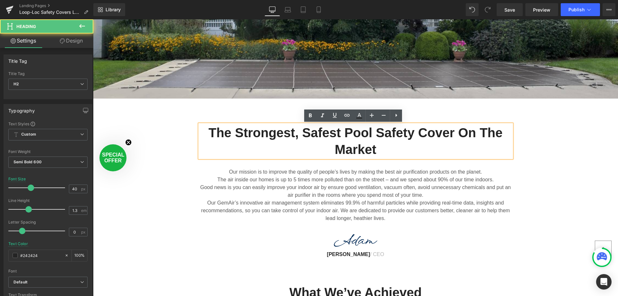
drag, startPoint x: 372, startPoint y: 186, endPoint x: 366, endPoint y: 178, distance: 9.9
click at [372, 187] on li at bounding box center [372, 186] width 7 height 8
click at [356, 133] on h2 "The Strongest, Safest Pool Safety Cover on the Market" at bounding box center [356, 140] width 312 height 33
click at [398, 114] on icon at bounding box center [396, 115] width 8 height 8
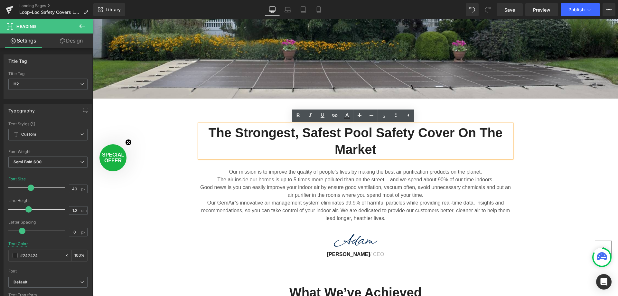
click at [243, 110] on div "The Strongest, Safest Pool Safety Cover on the Market Heading Our mission is to…" at bounding box center [355, 190] width 525 height 185
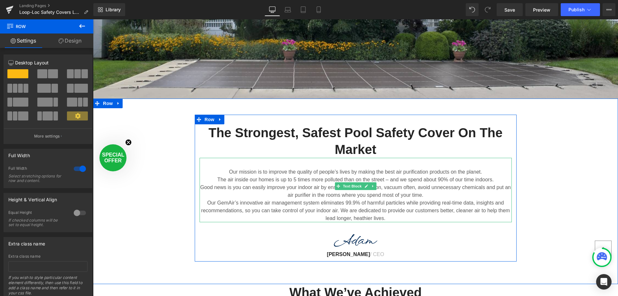
click at [264, 178] on p "The air inside our homes is up to 5 times more polluted than on the street – an…" at bounding box center [356, 180] width 312 height 8
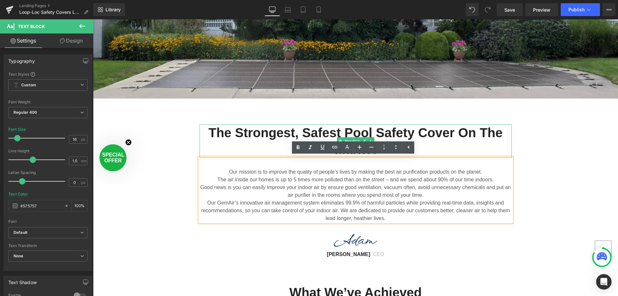
drag, startPoint x: 413, startPoint y: 131, endPoint x: 611, endPoint y: 189, distance: 206.5
click at [413, 131] on h2 "The Strongest, Safest Pool Safety Cover on the Market" at bounding box center [356, 140] width 312 height 33
click at [434, 188] on p "Good news is you can easily improve your indoor air by ensure good ventilation,…" at bounding box center [356, 190] width 312 height 15
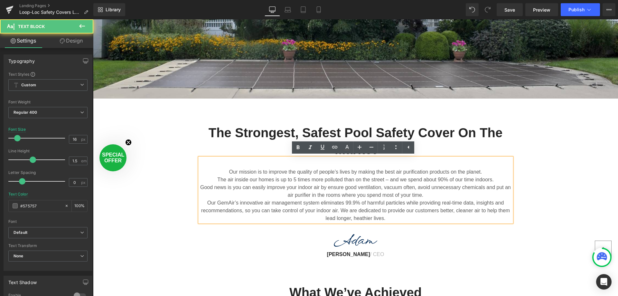
click at [245, 177] on p "The air inside our homes is up to 5 times more polluted than on the street – an…" at bounding box center [356, 180] width 312 height 8
drag, startPoint x: 247, startPoint y: 171, endPoint x: 311, endPoint y: 168, distance: 64.1
click at [311, 168] on div "Our mission is to improve the quality of people’s lives by making the best air …" at bounding box center [356, 190] width 312 height 64
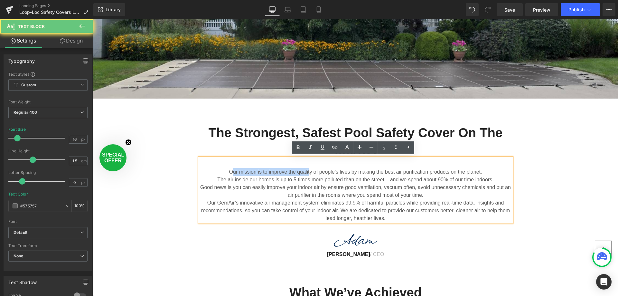
click at [311, 168] on div "Our mission is to improve the quality of people’s lives by making the best air …" at bounding box center [356, 190] width 312 height 64
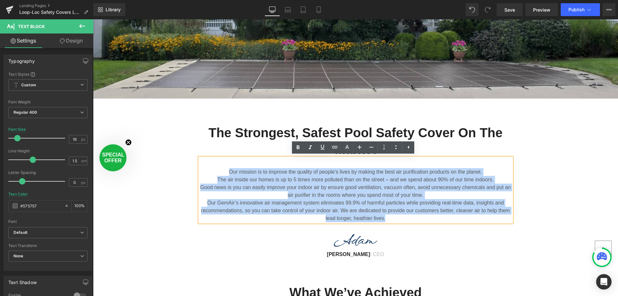
drag, startPoint x: 240, startPoint y: 172, endPoint x: 507, endPoint y: 213, distance: 270.0
click at [507, 213] on div "Our mission is to improve the quality of people’s lives by making the best air …" at bounding box center [356, 190] width 312 height 64
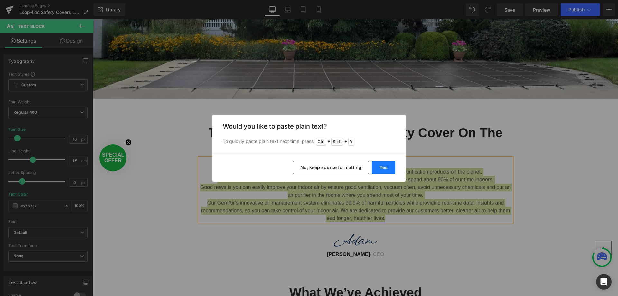
click at [392, 167] on button "Yes" at bounding box center [383, 167] width 23 height 13
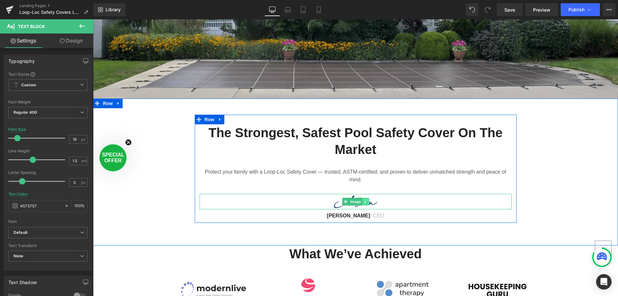
click at [365, 198] on link at bounding box center [365, 202] width 7 height 8
click at [369, 198] on link at bounding box center [369, 202] width 7 height 8
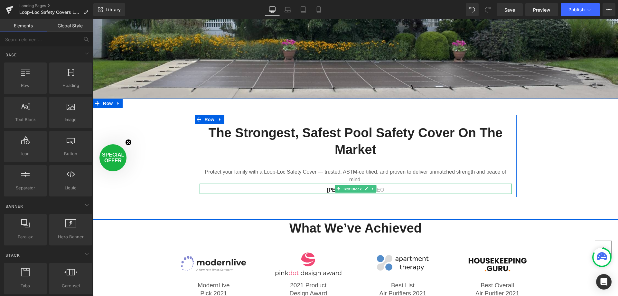
click at [355, 185] on span "Text Block" at bounding box center [351, 189] width 21 height 8
click at [372, 188] on icon at bounding box center [372, 189] width 1 height 2
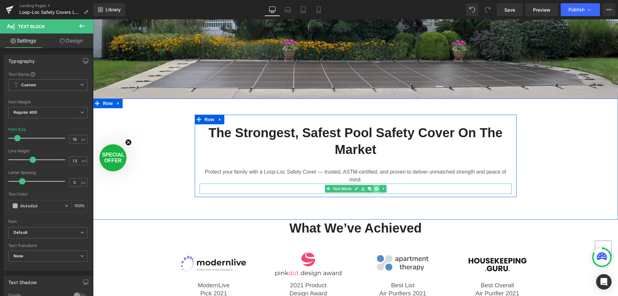
click at [374, 187] on icon at bounding box center [376, 189] width 4 height 4
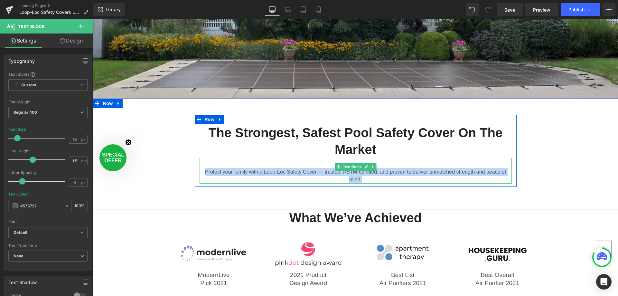
drag, startPoint x: 207, startPoint y: 171, endPoint x: 507, endPoint y: 170, distance: 300.0
click at [507, 170] on p "Protect your family with a Loop-Loc Safety Cover — trusted, ASTM-certified, and…" at bounding box center [356, 175] width 312 height 15
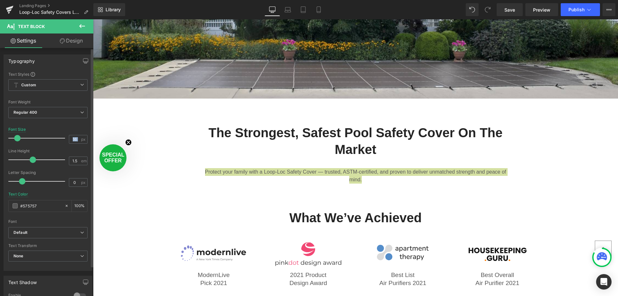
drag, startPoint x: 70, startPoint y: 139, endPoint x: 64, endPoint y: 139, distance: 5.8
click at [64, 139] on div "Font Size 16 px" at bounding box center [47, 138] width 79 height 22
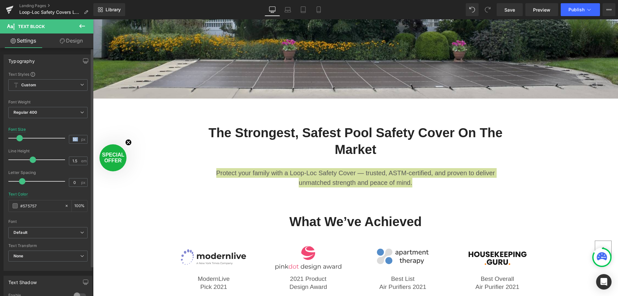
drag, startPoint x: 18, startPoint y: 140, endPoint x: 20, endPoint y: 143, distance: 3.9
click at [20, 143] on div at bounding box center [38, 138] width 53 height 13
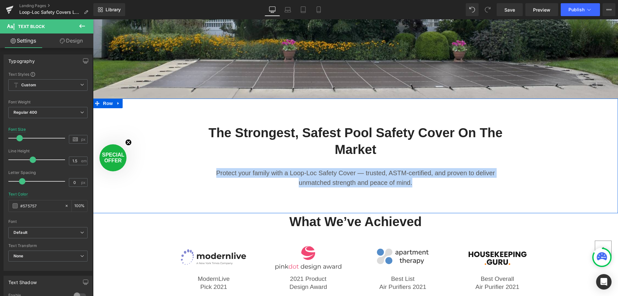
click at [534, 158] on div "The Strongest, Safest Pool Safety Cover on the Market Heading Protect your fami…" at bounding box center [355, 153] width 525 height 76
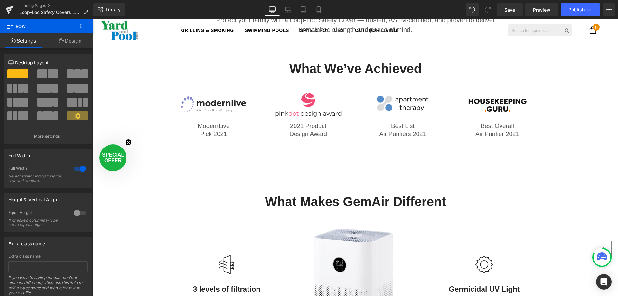
scroll to position [225, 0]
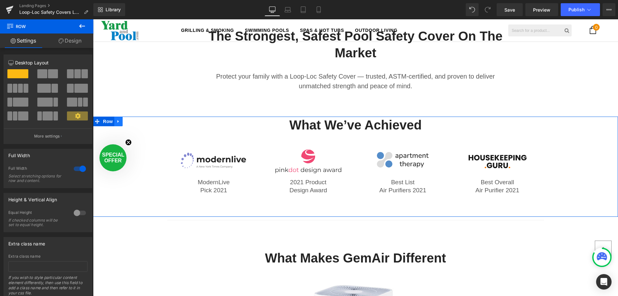
click at [117, 122] on icon at bounding box center [117, 121] width 1 height 3
click at [133, 121] on icon at bounding box center [135, 121] width 5 height 5
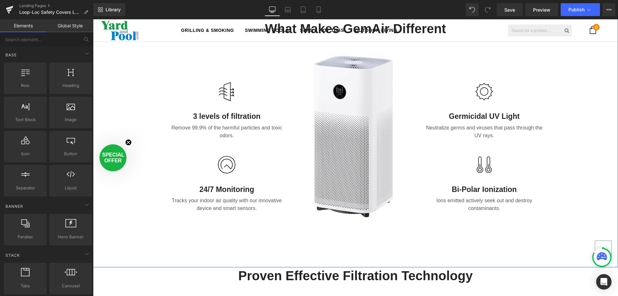
scroll to position [354, 0]
click at [146, 106] on div "What Makes GemAir Different Heading Row Image Row Image 3 levels of filtration …" at bounding box center [355, 128] width 525 height 234
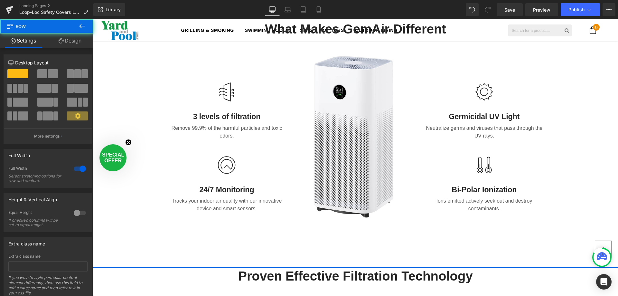
scroll to position [257, 0]
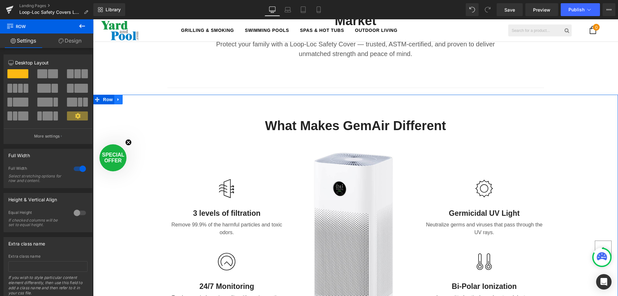
click at [167, 122] on h2 "What Makes GemAir Different" at bounding box center [355, 125] width 377 height 17
click at [116, 99] on link at bounding box center [118, 100] width 8 height 10
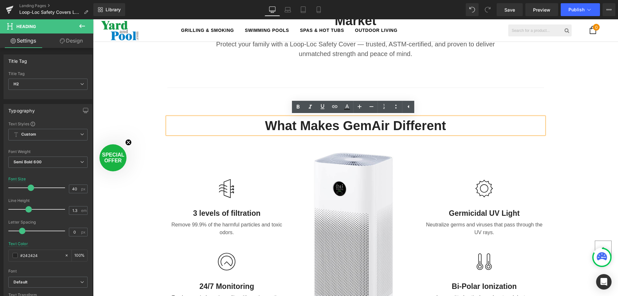
click at [124, 109] on div "What Makes GemAir Different Heading Row Image Row Image 3 levels of filtration …" at bounding box center [355, 224] width 525 height 234
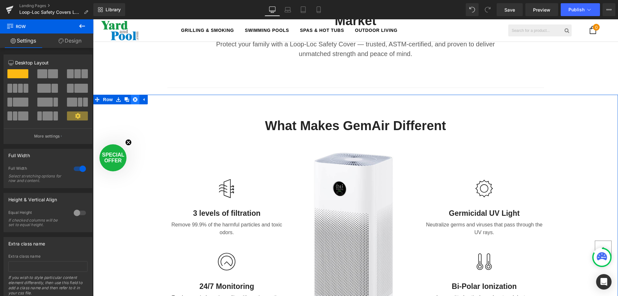
click at [133, 99] on icon at bounding box center [135, 99] width 5 height 5
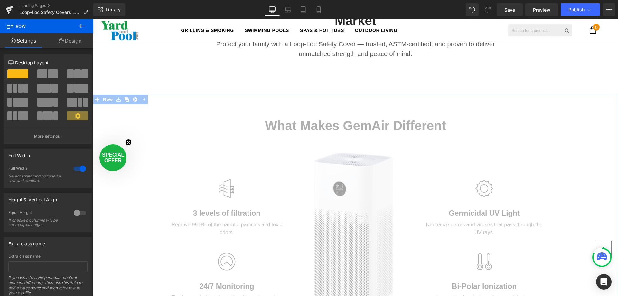
click at [0, 0] on link "Global Style" at bounding box center [0, 0] width 0 height 0
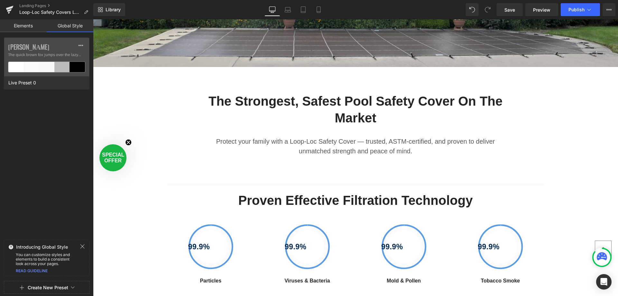
scroll to position [161, 0]
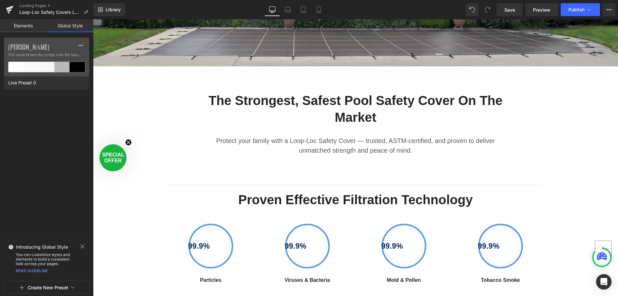
click at [21, 25] on link "Elements" at bounding box center [23, 25] width 47 height 13
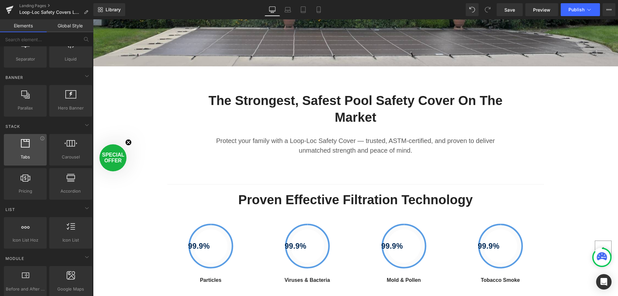
scroll to position [193, 0]
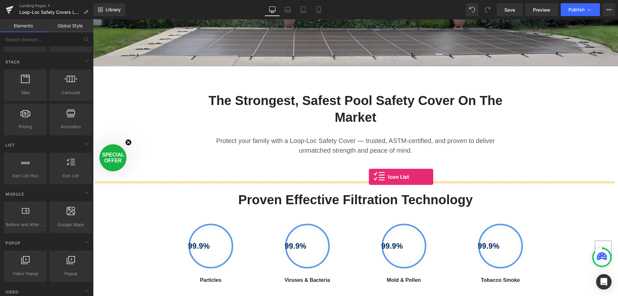
drag, startPoint x: 162, startPoint y: 182, endPoint x: 369, endPoint y: 177, distance: 207.3
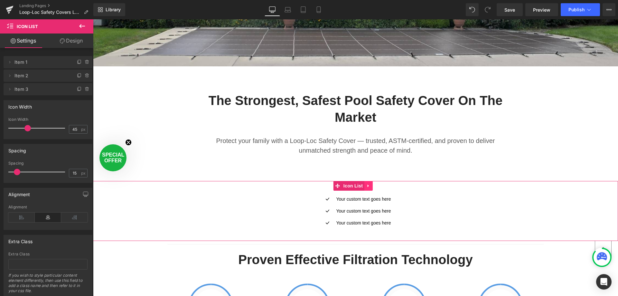
click at [370, 186] on icon at bounding box center [368, 185] width 5 height 5
click at [373, 186] on icon at bounding box center [372, 185] width 5 height 5
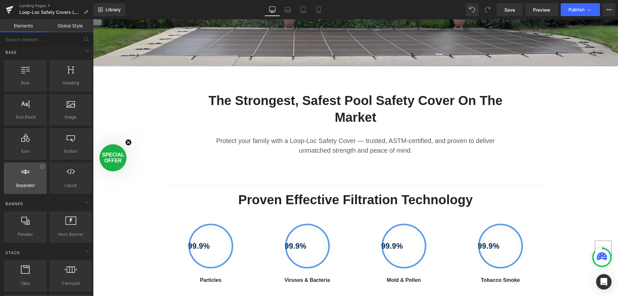
scroll to position [0, 0]
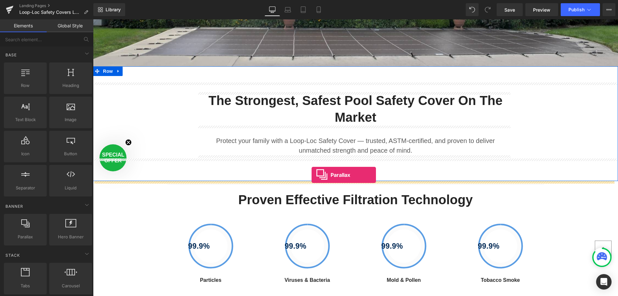
drag, startPoint x: 116, startPoint y: 250, endPoint x: 312, endPoint y: 175, distance: 210.1
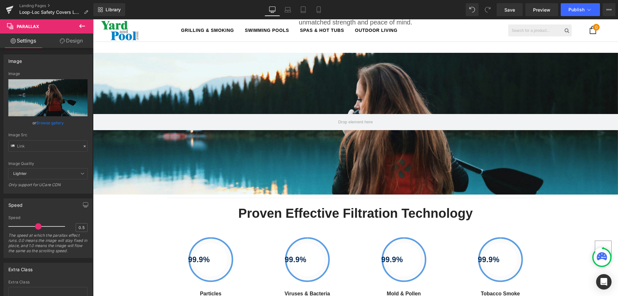
scroll to position [290, 0]
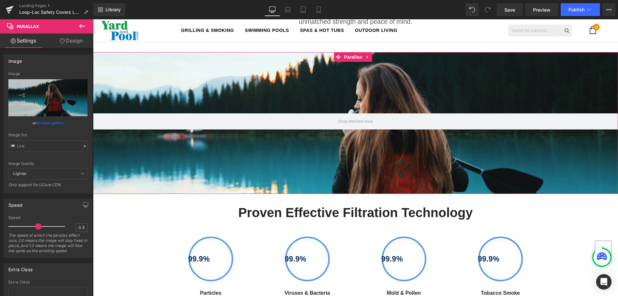
click at [321, 93] on div at bounding box center [355, 154] width 525 height 263
click at [197, 85] on div at bounding box center [355, 154] width 525 height 263
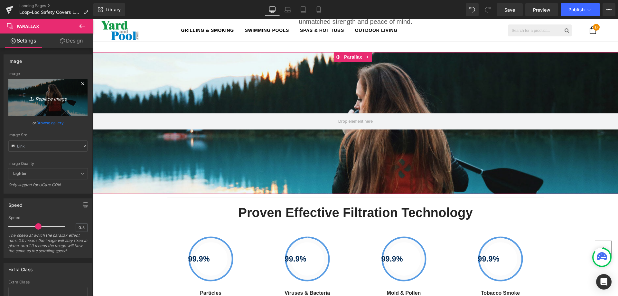
click at [49, 96] on icon "Replace Image" at bounding box center [47, 98] width 51 height 8
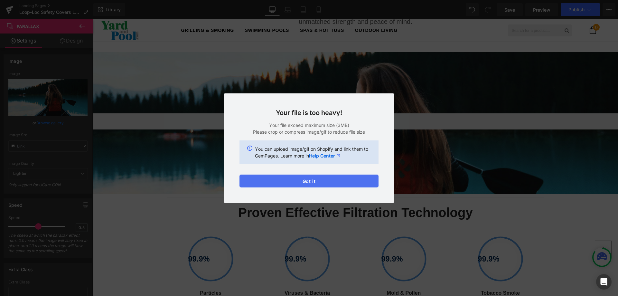
click at [296, 181] on button "Got it" at bounding box center [308, 180] width 139 height 13
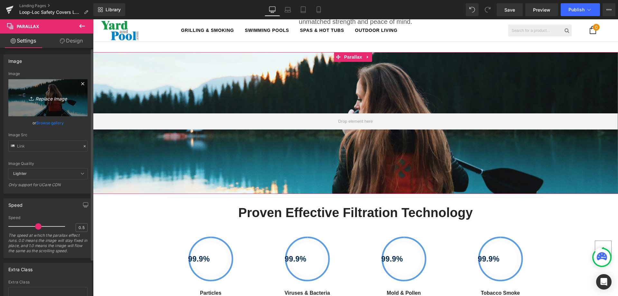
click at [44, 99] on icon "Replace Image" at bounding box center [47, 98] width 51 height 8
click at [44, 97] on icon "Replace Image" at bounding box center [47, 98] width 51 height 8
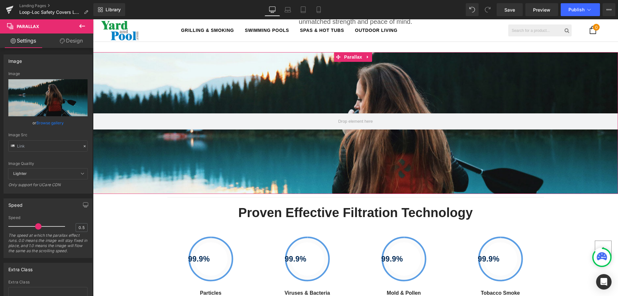
click at [238, 164] on div at bounding box center [355, 154] width 525 height 263
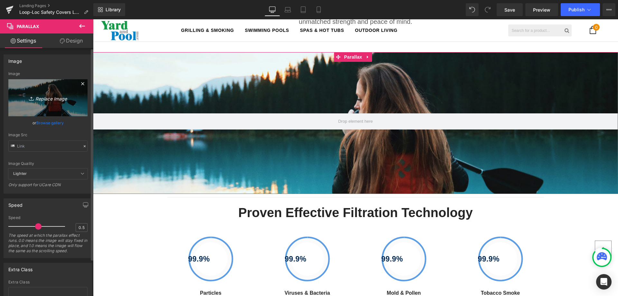
click at [37, 97] on icon "Replace Image" at bounding box center [47, 98] width 51 height 8
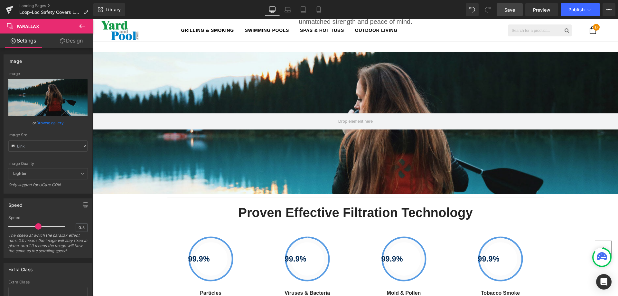
click at [505, 10] on span "Save" at bounding box center [509, 9] width 11 height 7
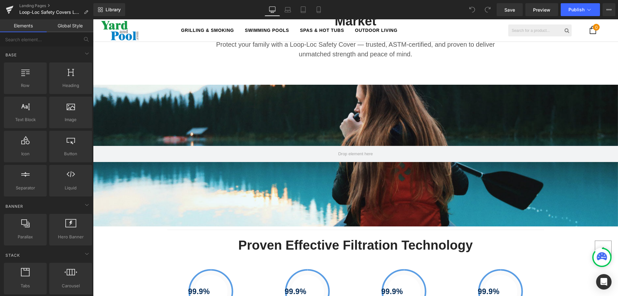
scroll to position [257, 0]
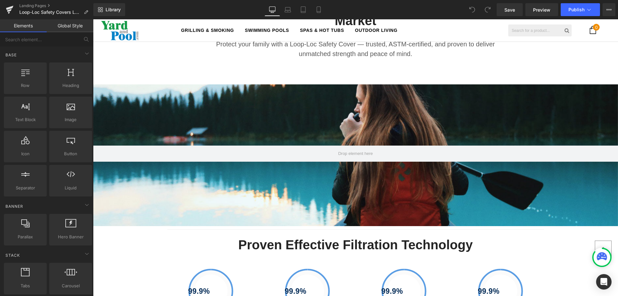
click at [271, 118] on div at bounding box center [355, 157] width 525 height 263
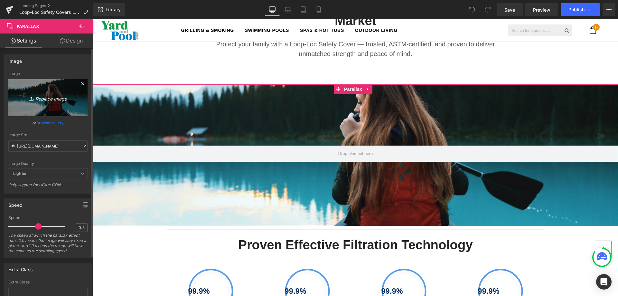
click at [58, 99] on icon "Replace Image" at bounding box center [47, 98] width 51 height 8
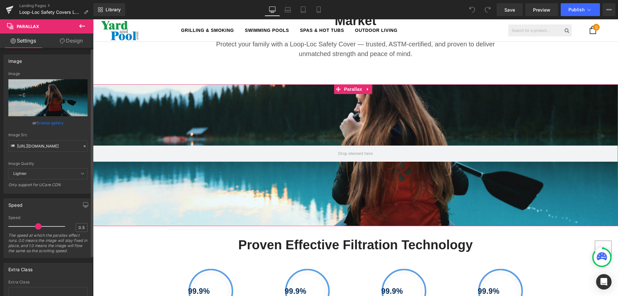
click at [56, 122] on link "Browse gallery" at bounding box center [49, 122] width 27 height 11
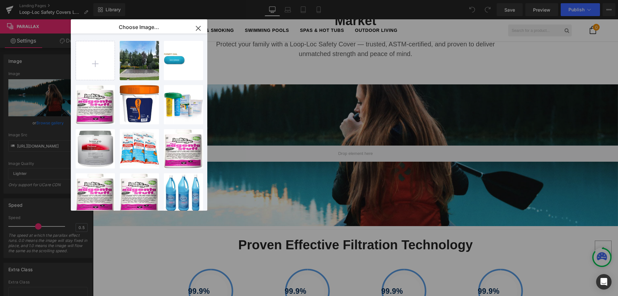
click at [196, 26] on icon "button" at bounding box center [198, 28] width 4 height 4
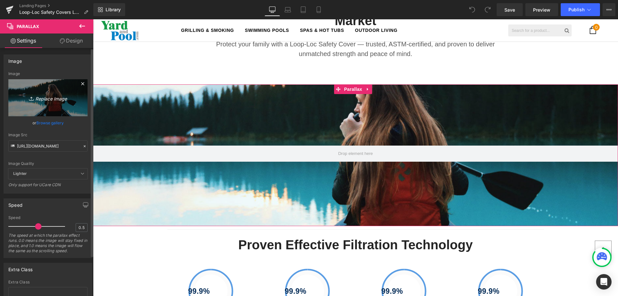
click at [36, 100] on icon "Replace Image" at bounding box center [47, 98] width 51 height 8
type input "C:\fakepath\1709240607-aqua-xtreme-hunter-green 2.jpg"
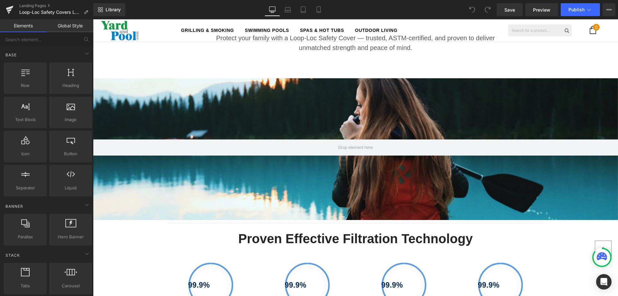
scroll to position [322, 0]
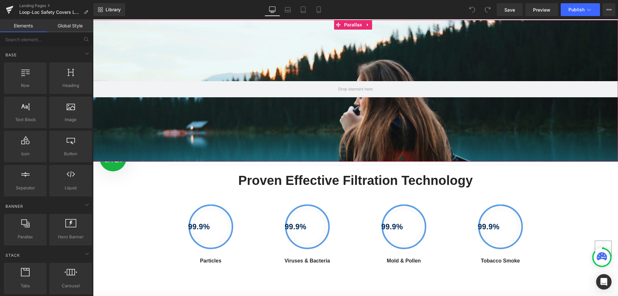
click at [293, 131] on div at bounding box center [355, 150] width 525 height 263
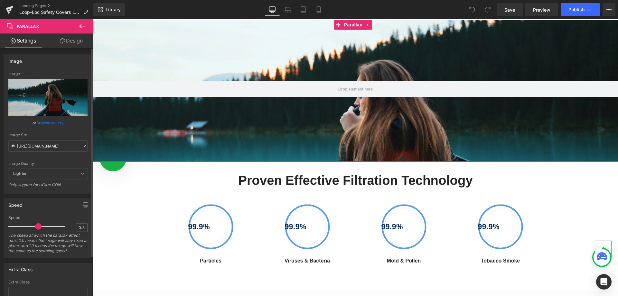
click at [50, 124] on link "Browse gallery" at bounding box center [49, 122] width 27 height 11
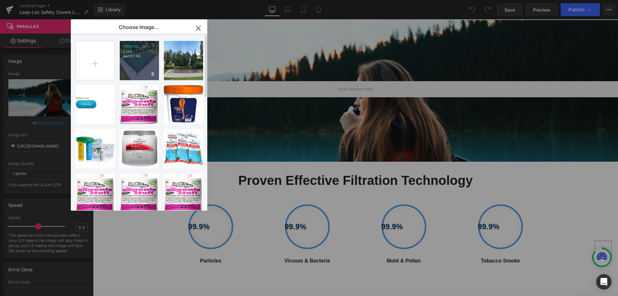
click at [139, 57] on p "847.92 KB" at bounding box center [139, 56] width 33 height 5
type input "https://ucarecdn.com/14d4b62a-6b81-40f6-a0a4-c1d674c3fe1b/-/format/auto/-/previ…"
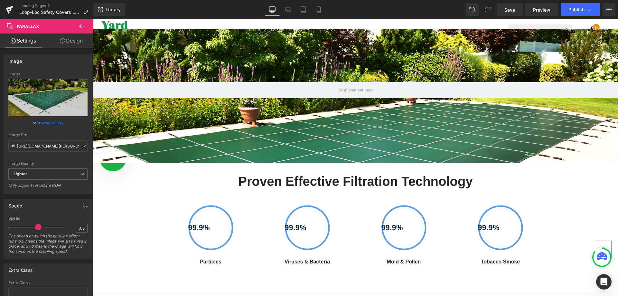
scroll to position [225, 0]
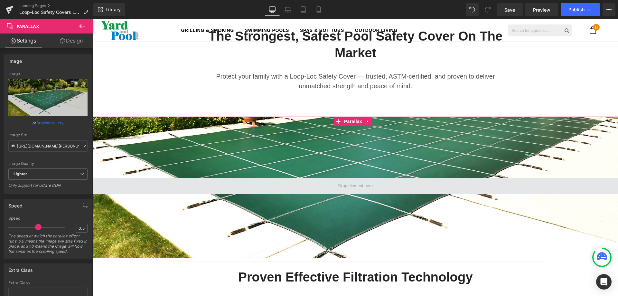
click at [343, 182] on span at bounding box center [355, 186] width 39 height 10
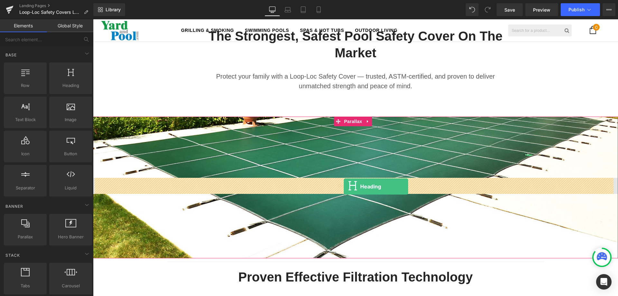
drag, startPoint x: 158, startPoint y: 95, endPoint x: 344, endPoint y: 186, distance: 207.0
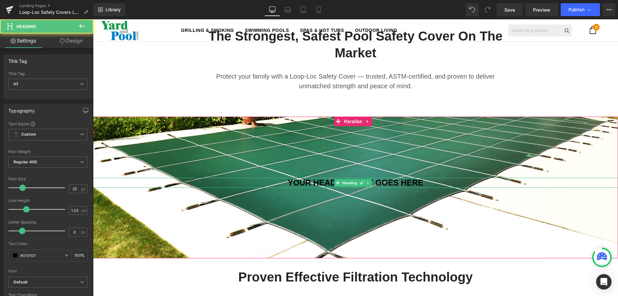
scroll to position [1353, 520]
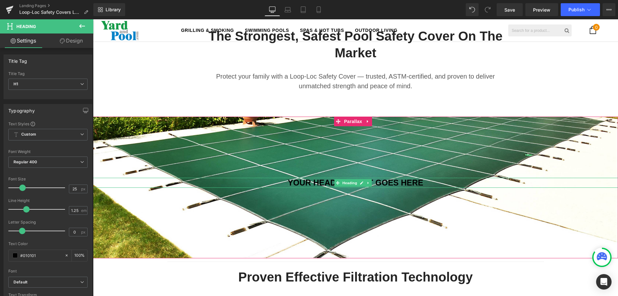
click at [314, 184] on h1 "Your heading text goes here" at bounding box center [355, 183] width 525 height 10
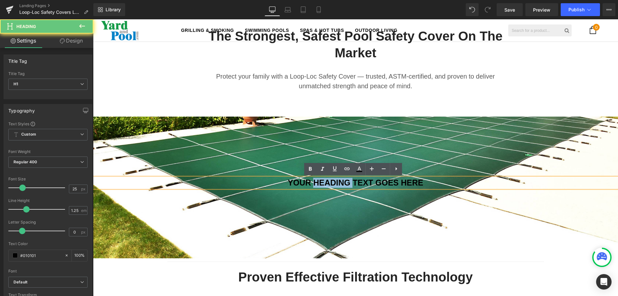
click at [314, 184] on h1 "Your heading text goes here" at bounding box center [355, 183] width 525 height 10
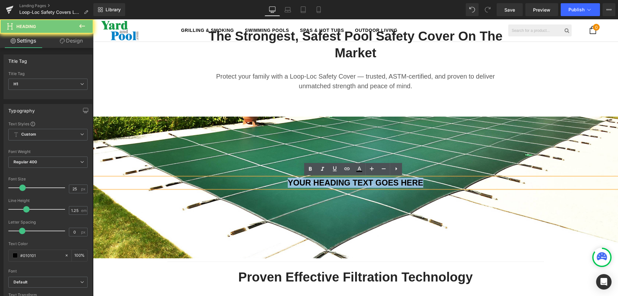
click at [314, 184] on h1 "Your heading text goes here" at bounding box center [355, 183] width 525 height 10
paste div
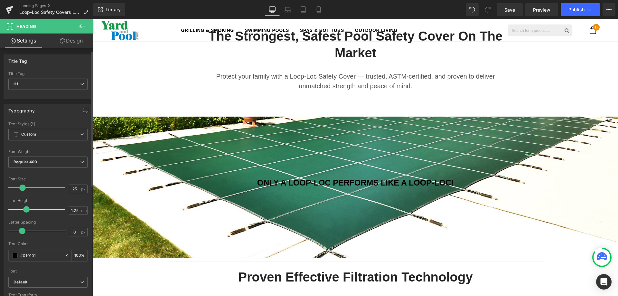
scroll to position [97, 0]
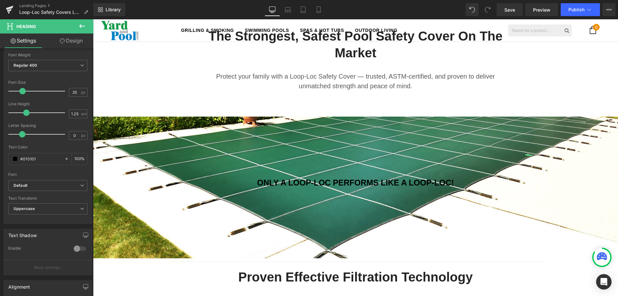
click at [68, 40] on link "Design" at bounding box center [71, 40] width 47 height 14
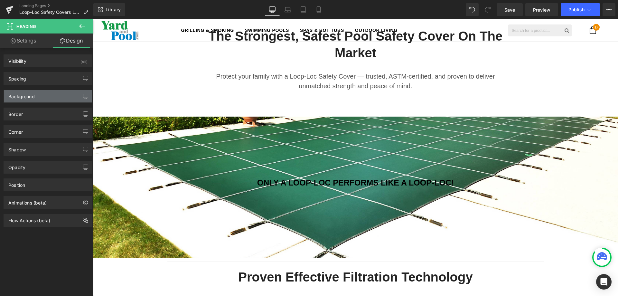
click at [39, 98] on div "Background" at bounding box center [48, 96] width 88 height 12
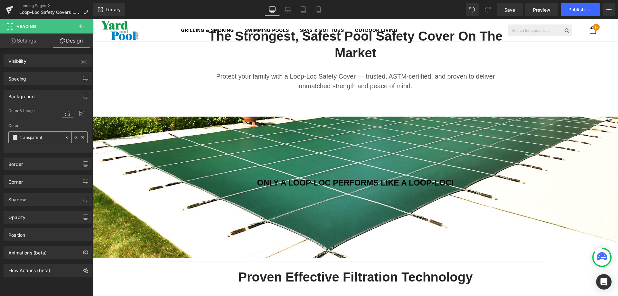
click at [14, 137] on span at bounding box center [15, 137] width 5 height 5
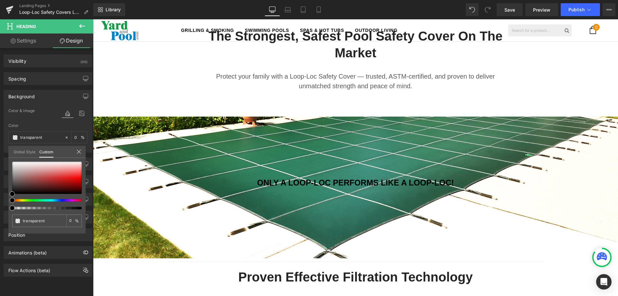
type input "#000000"
type input "4"
type input "#000000"
type input "4"
type input "6"
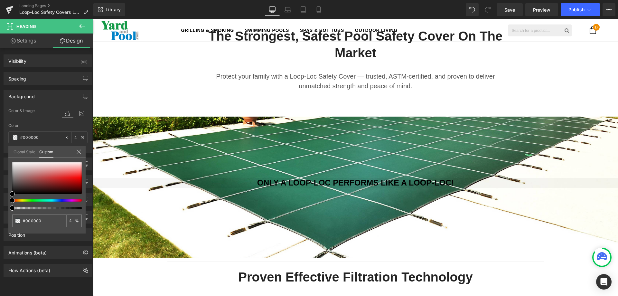
type input "6"
type input "9"
type input "11"
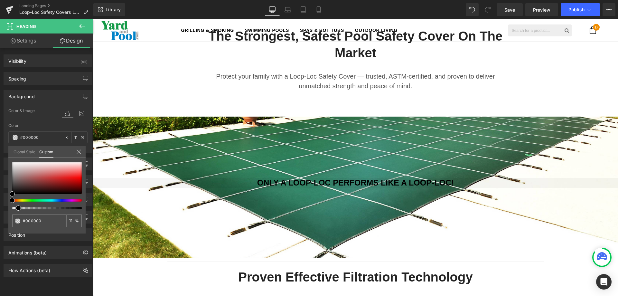
type input "15"
type input "17"
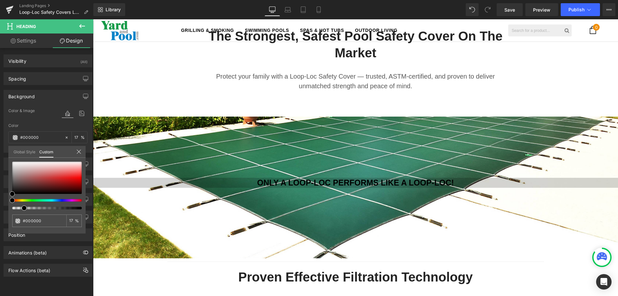
type input "18"
type input "19"
type input "22"
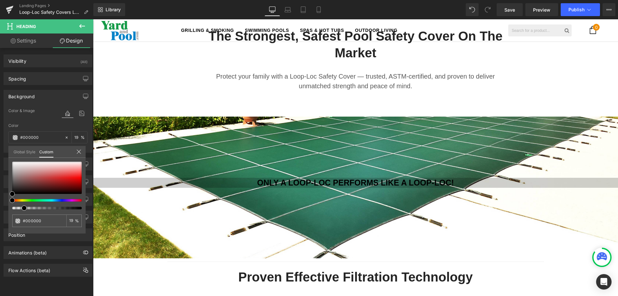
type input "22"
type input "25"
type input "27"
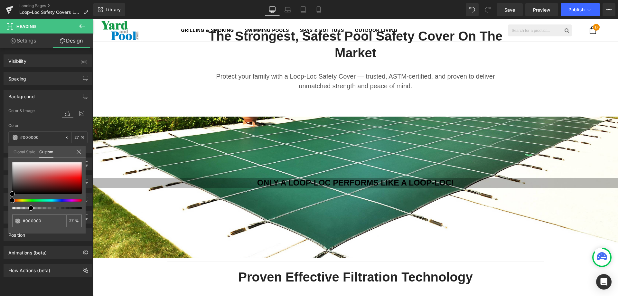
type input "29"
type input "35"
type input "38"
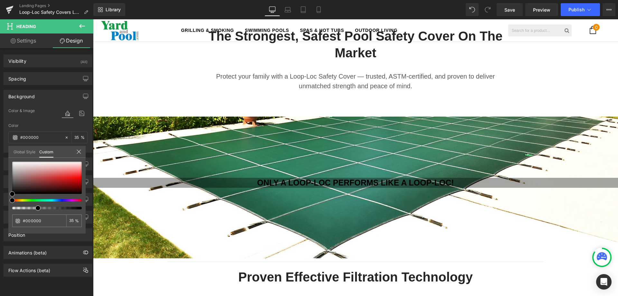
type input "38"
type input "39"
type input "44"
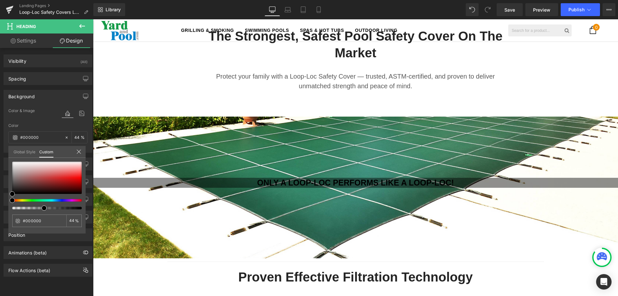
type input "47"
drag, startPoint x: 13, startPoint y: 208, endPoint x: 43, endPoint y: 210, distance: 30.3
click at [43, 210] on span at bounding box center [44, 207] width 5 height 5
click at [80, 151] on icon at bounding box center [78, 151] width 5 height 5
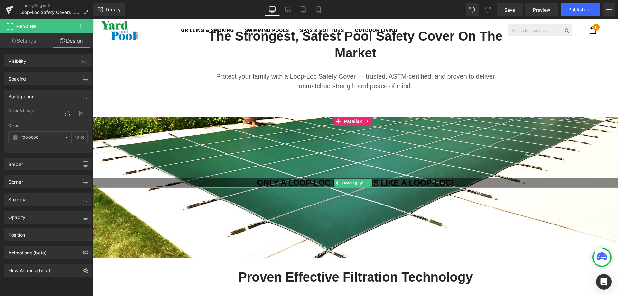
drag, startPoint x: 255, startPoint y: 181, endPoint x: 286, endPoint y: 183, distance: 31.0
click at [286, 183] on h1 "ONLY A LOOP-LOC PERFORMS LIKE A LOOP-LOC!" at bounding box center [355, 183] width 525 height 10
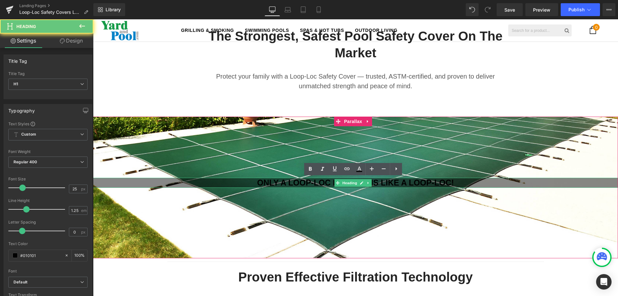
click at [286, 183] on h1 "ONLY A LOOP-LOC PERFORMS LIKE A LOOP-LOC!" at bounding box center [355, 183] width 525 height 10
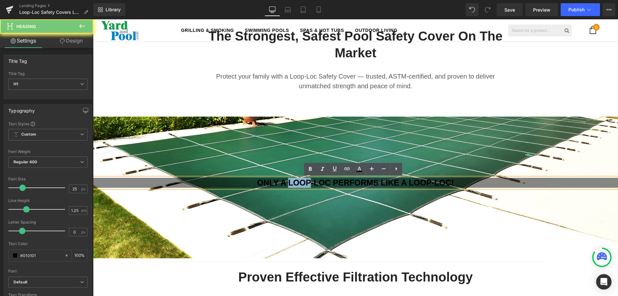
click at [286, 183] on h1 "ONLY A LOOP-LOC PERFORMS LIKE A LOOP-LOC!" at bounding box center [355, 183] width 525 height 10
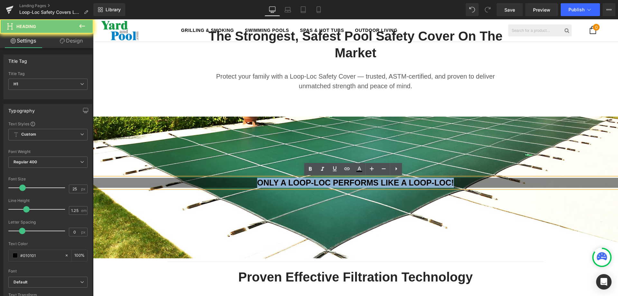
click at [286, 183] on h1 "ONLY A LOOP-LOC PERFORMS LIKE A LOOP-LOC!" at bounding box center [355, 183] width 525 height 10
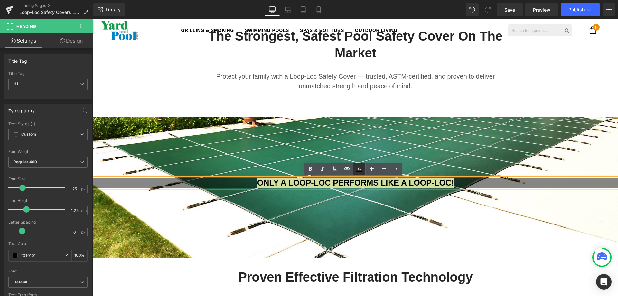
click at [360, 167] on icon at bounding box center [360, 168] width 4 height 4
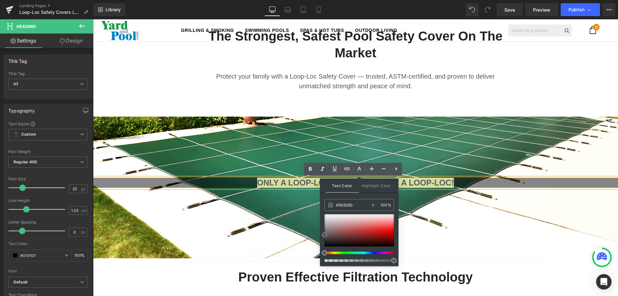
type input "#ffffff"
drag, startPoint x: 325, startPoint y: 236, endPoint x: 322, endPoint y: 209, distance: 26.6
click at [322, 209] on div "Text Color Highlight Color rgba(255, 255, 255, 1) #ffffff 100 % transparent tra…" at bounding box center [359, 222] width 79 height 88
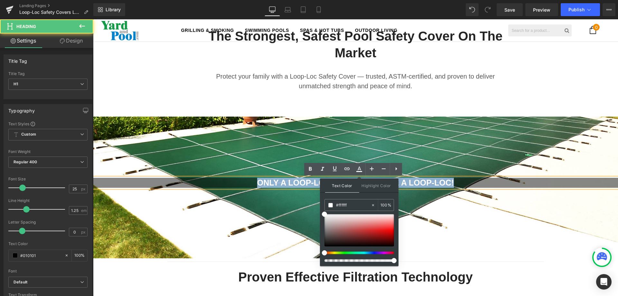
click at [272, 181] on span "ONLY A LOOP-LOC PERFORMS LIKE A LOOP-LOC!" at bounding box center [355, 182] width 197 height 9
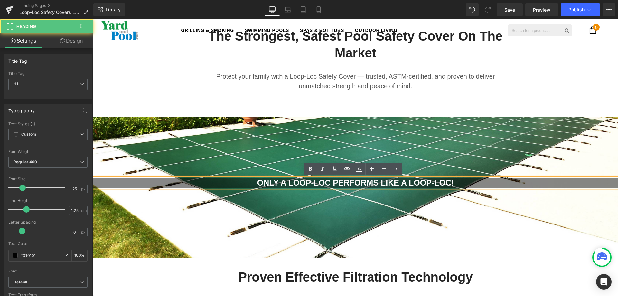
click at [272, 181] on span "ONLY A LOOP-LOC PERFORMS LIKE A LOOP-LOC!" at bounding box center [355, 182] width 197 height 9
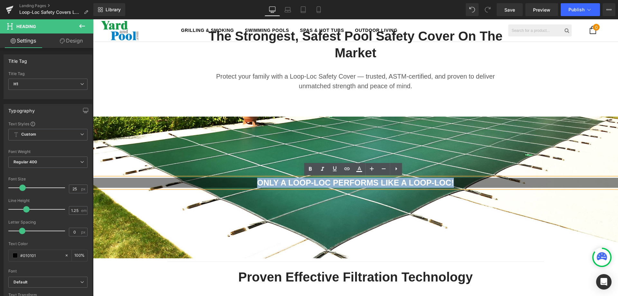
click at [272, 181] on span "ONLY A LOOP-LOC PERFORMS LIKE A LOOP-LOC!" at bounding box center [355, 182] width 197 height 9
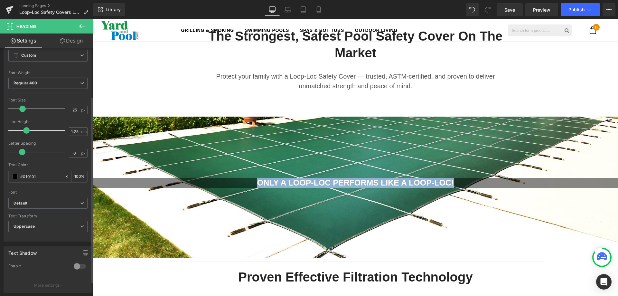
scroll to position [161, 0]
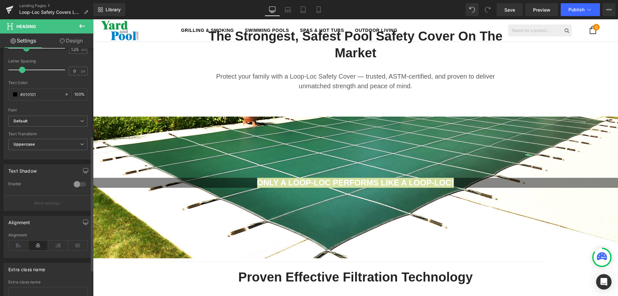
click at [75, 182] on div at bounding box center [79, 184] width 15 height 10
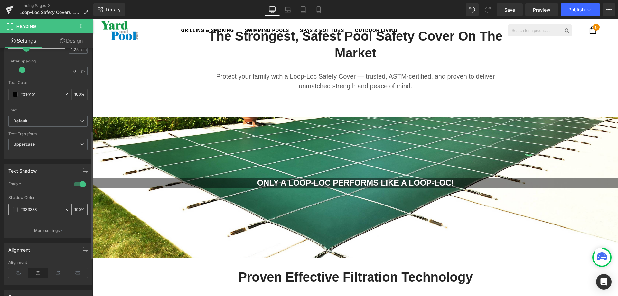
click at [14, 210] on span at bounding box center [15, 209] width 5 height 5
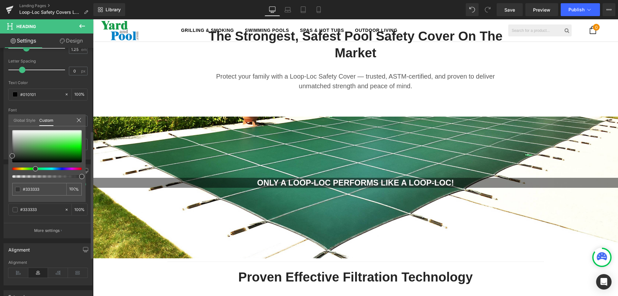
drag, startPoint x: 13, startPoint y: 167, endPoint x: 33, endPoint y: 171, distance: 21.3
click at [33, 171] on div at bounding box center [47, 154] width 70 height 48
type input "#333d33"
type input "#314831"
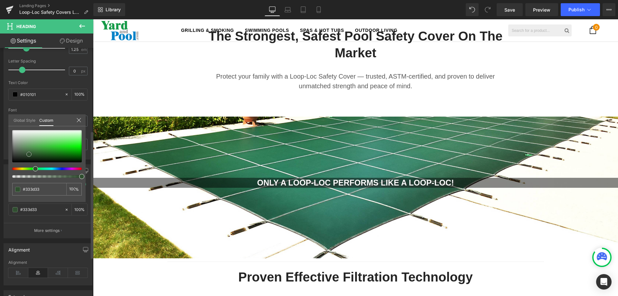
type input "#314831"
type input "#256325"
type input "#267726"
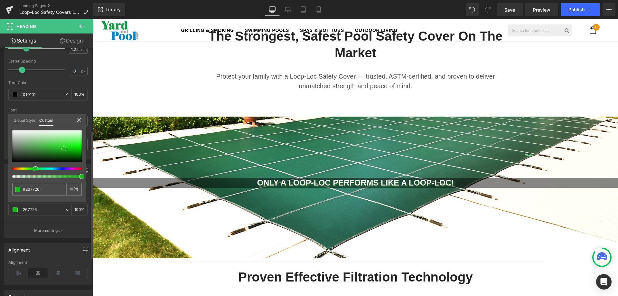
type input "#20ab20"
type input "#16c916"
type input "#0fdb0f"
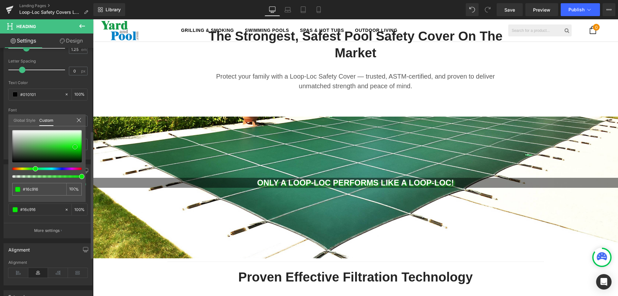
type input "#0fdb0f"
type input "#08f108"
type input "#07f707"
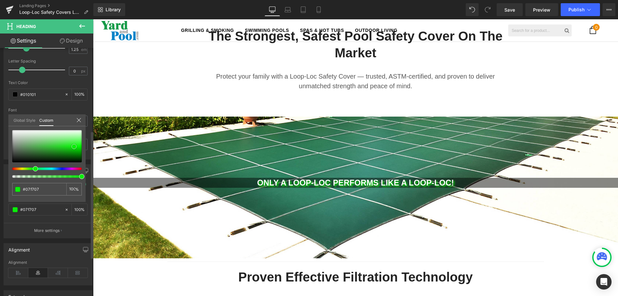
type input "#0ced0c"
type input "#0de70d"
type input "#11dd11"
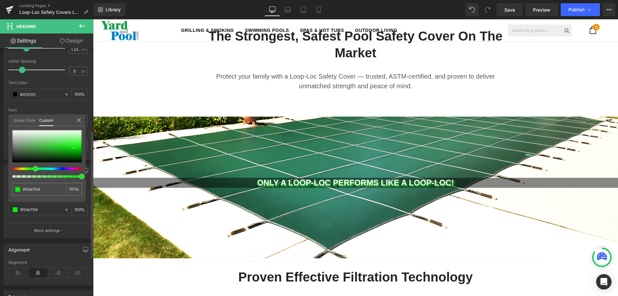
type input "#11dd11"
type input "#14d014"
type input "#1bbf1b"
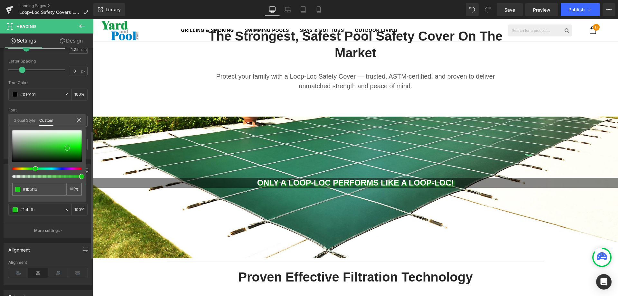
type input "#1cbe1c"
type input "#20c520"
type input "#25ce25"
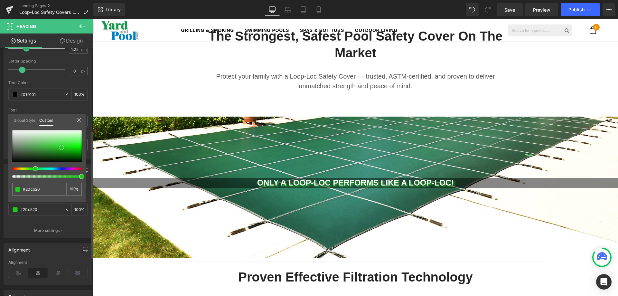
type input "#25ce25"
type input "#35d435"
type input "#4dcf4d"
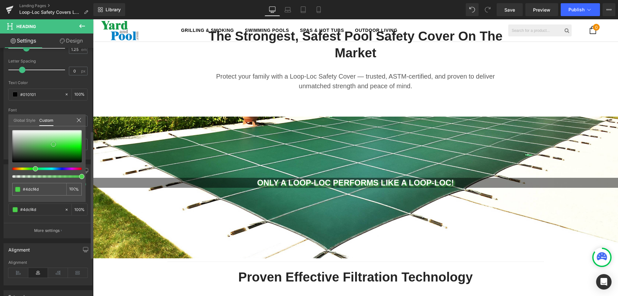
type input "#51d051"
type input "#65d165"
type input "#75d175"
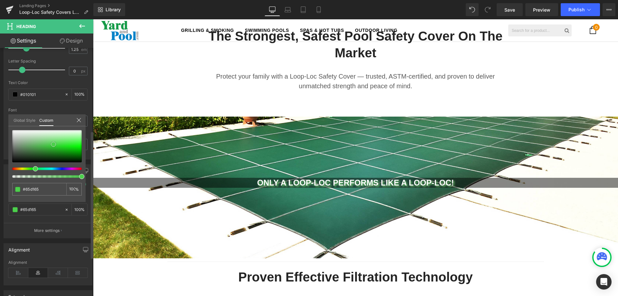
type input "#75d175"
type input "#7dd27d"
type input "#8bd48b"
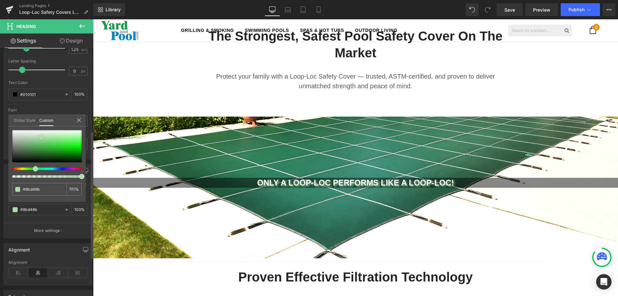
type input "#98d798"
type input "#cae7ca"
type input "#c6e5c6"
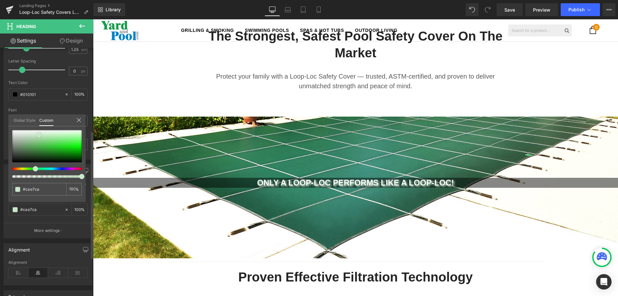
type input "#c6e5c6"
type input "#aad9aa"
type input "#94d094"
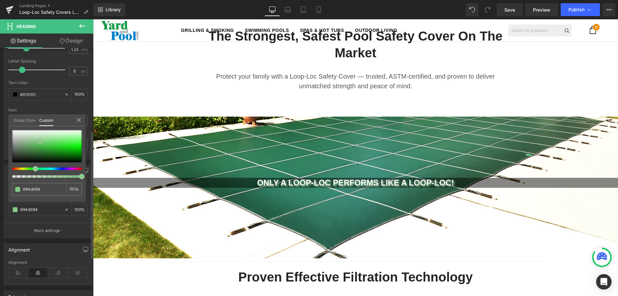
type input "#85ca85"
type input "#82c882"
type input "#7ac67a"
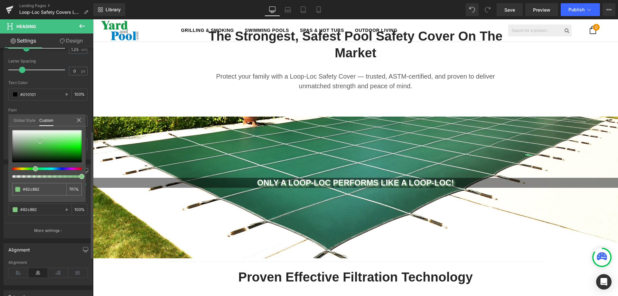
type input "#7ac67a"
type input "#2e652e"
type input "#010301"
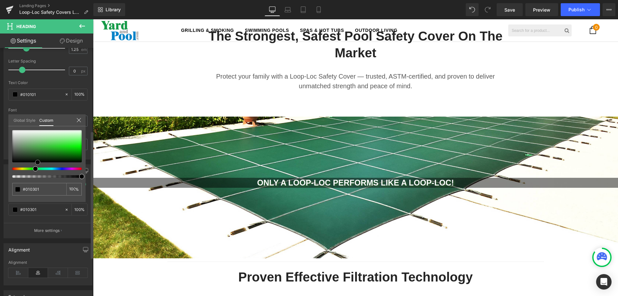
type input "#000000"
drag, startPoint x: 12, startPoint y: 155, endPoint x: 37, endPoint y: 172, distance: 30.4
click at [37, 171] on div at bounding box center [47, 154] width 70 height 48
drag, startPoint x: 38, startPoint y: 160, endPoint x: 5, endPoint y: 165, distance: 33.5
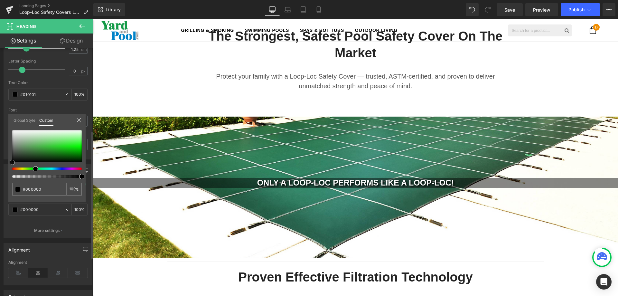
click at [5, 164] on div "Text Shadow 1 Enable rgba(0, 0, 0, 1) Shadow Color #000000 100 % More settings …" at bounding box center [48, 198] width 96 height 79
type input "#232423"
type input "#2c2f2c"
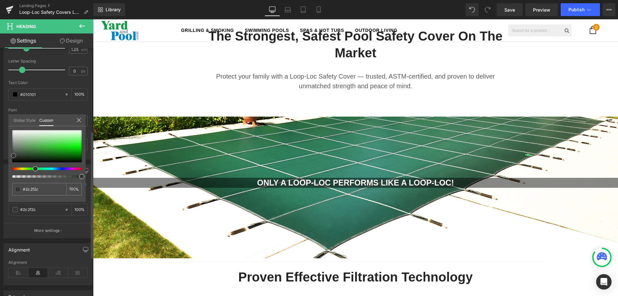
type input "#313431"
type input "#333733"
type input "#363936"
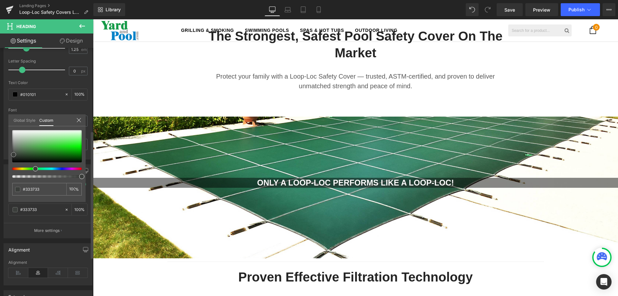
type input "#363936"
type input "#3b3e3b"
type input "#393b39"
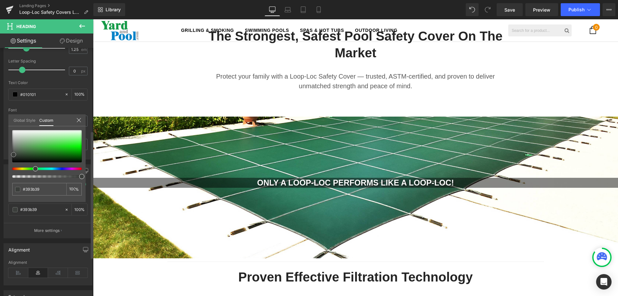
type input "#191919"
type input "#161716"
type input "#0f0f0f"
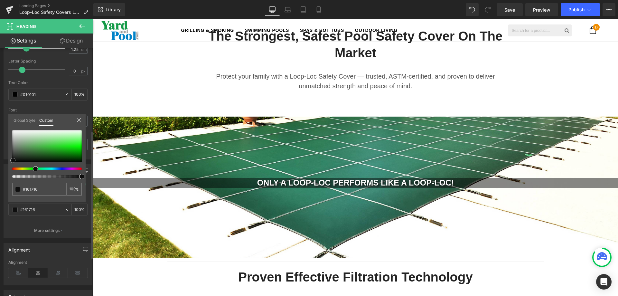
type input "#0f0f0f"
type input "#191919"
type input "#1b1c1b"
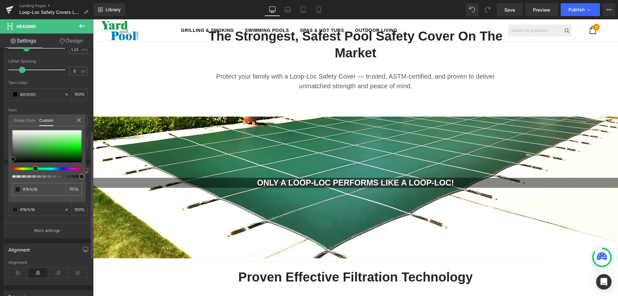
type input "#202120"
type input "#131413"
type input "#000000"
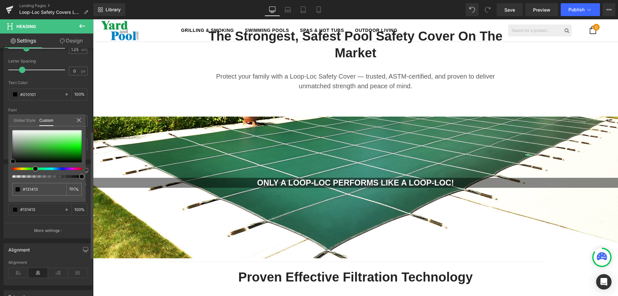
type input "#000000"
drag, startPoint x: 11, startPoint y: 160, endPoint x: 11, endPoint y: 164, distance: 3.6
click at [11, 164] on span at bounding box center [12, 162] width 5 height 5
click at [79, 116] on div "Global Style Custom" at bounding box center [46, 120] width 77 height 12
click at [78, 121] on icon at bounding box center [78, 119] width 5 height 5
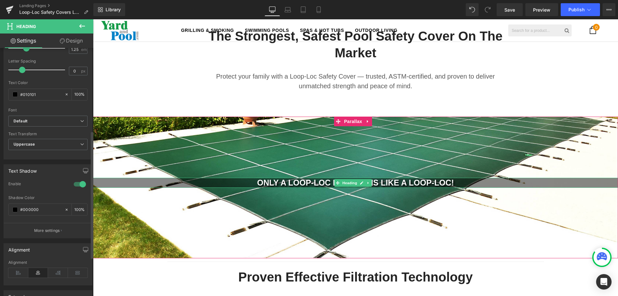
click at [128, 181] on h1 "ONLY A LOOP-LOC PERFORMS LIKE A LOOP-LOC!" at bounding box center [355, 183] width 525 height 10
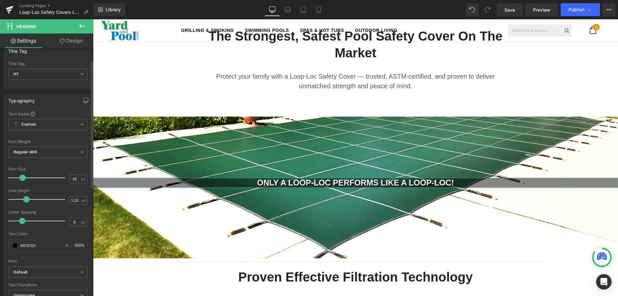
scroll to position [0, 0]
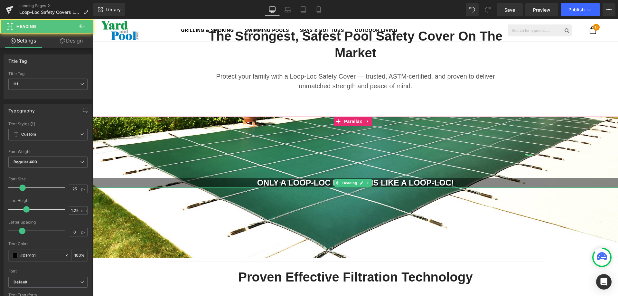
click at [141, 183] on h1 "ONLY A LOOP-LOC PERFORMS LIKE A LOOP-LOC!" at bounding box center [355, 183] width 525 height 10
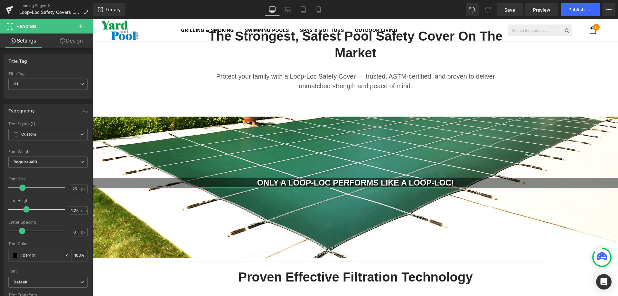
click at [67, 43] on link "Design" at bounding box center [71, 40] width 47 height 14
click at [0, 0] on div "Background" at bounding box center [0, 0] width 0 height 0
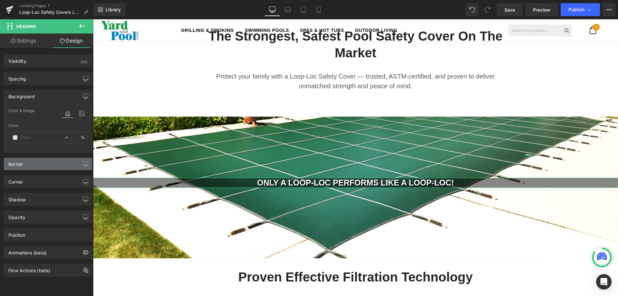
type input "#000000"
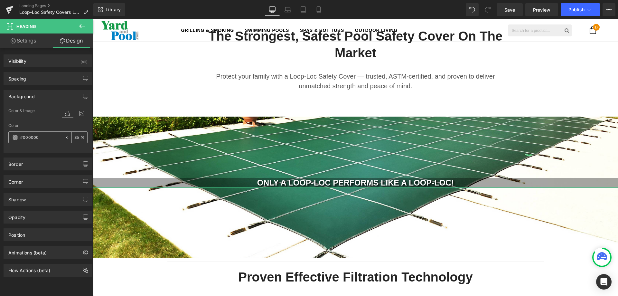
type input "35"
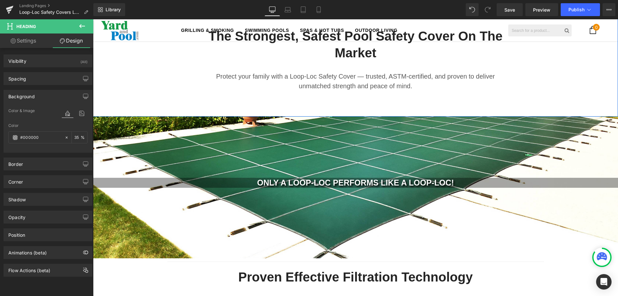
click at [267, 101] on div "The Strongest, Safest Pool Safety Cover on the Market Heading Protect your fami…" at bounding box center [355, 59] width 525 height 115
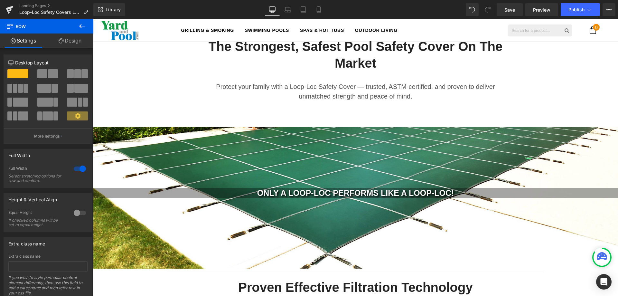
scroll to position [193, 0]
